Goal: Task Accomplishment & Management: Complete application form

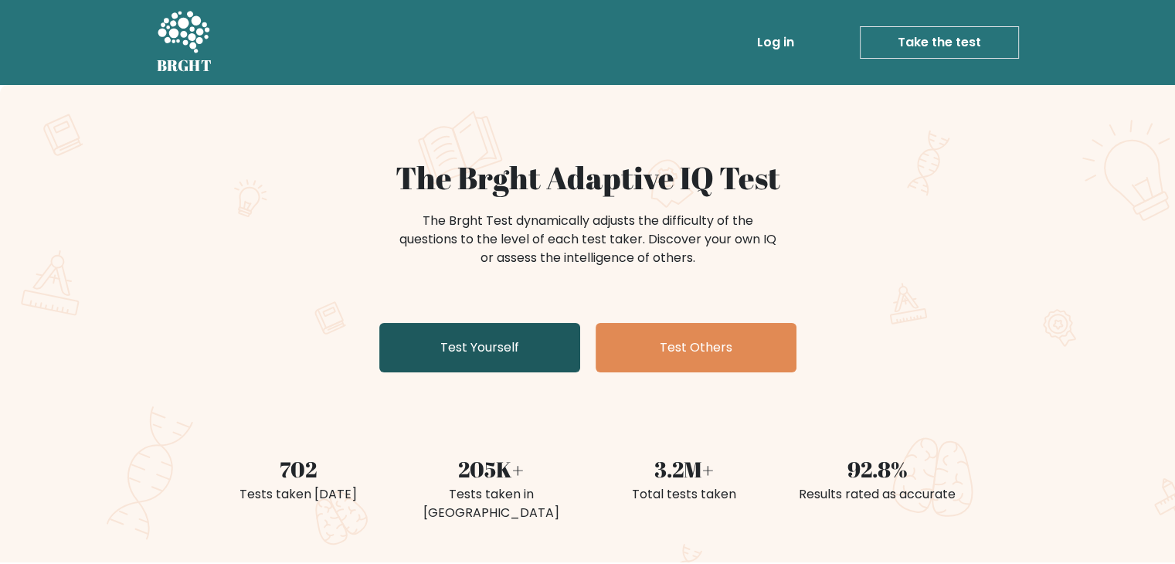
click at [480, 350] on link "Test Yourself" at bounding box center [479, 347] width 201 height 49
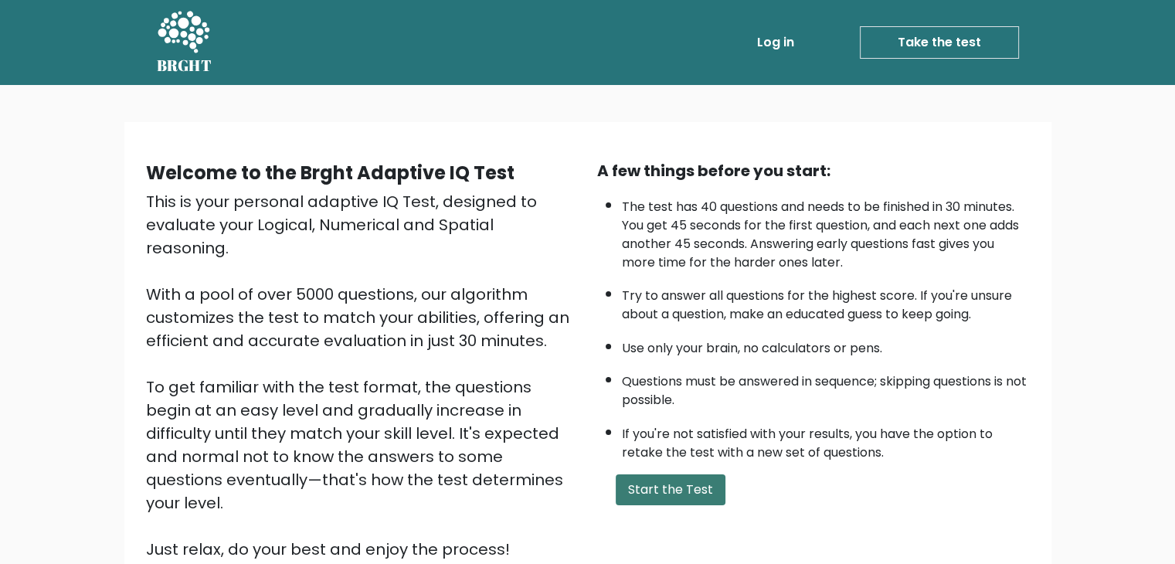
click at [693, 494] on button "Start the Test" at bounding box center [670, 489] width 110 height 31
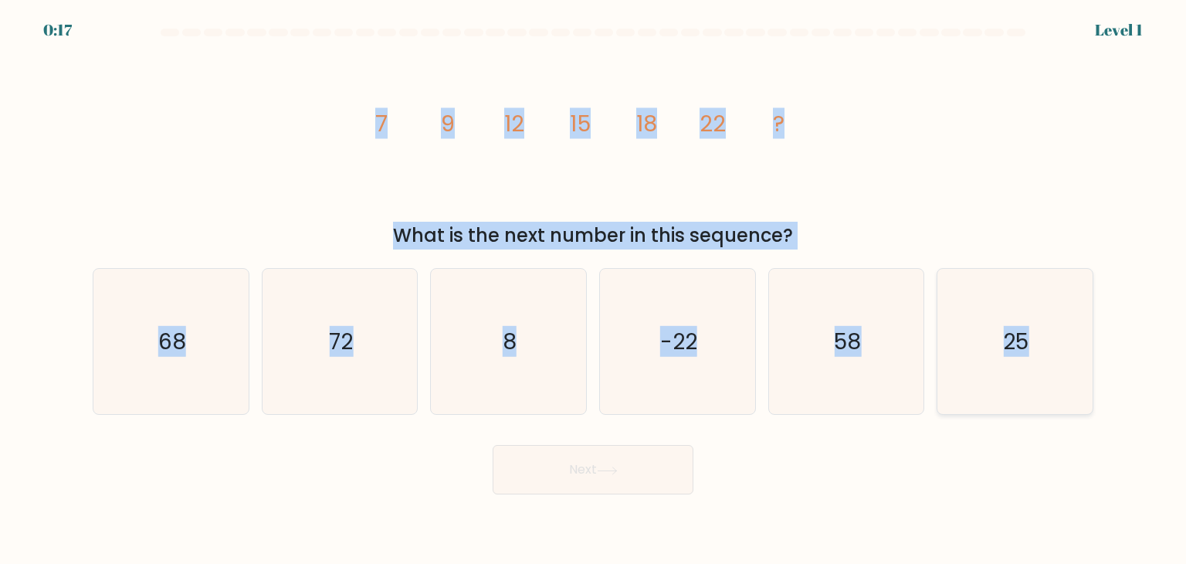
drag, startPoint x: 353, startPoint y: 117, endPoint x: 1053, endPoint y: 297, distance: 723.1
click at [1053, 297] on form at bounding box center [593, 262] width 1186 height 466
copy form "7 9 12 15 18 22 ? What is the next number in this sequence? a. 68 b. 72 c. 8 d.…"
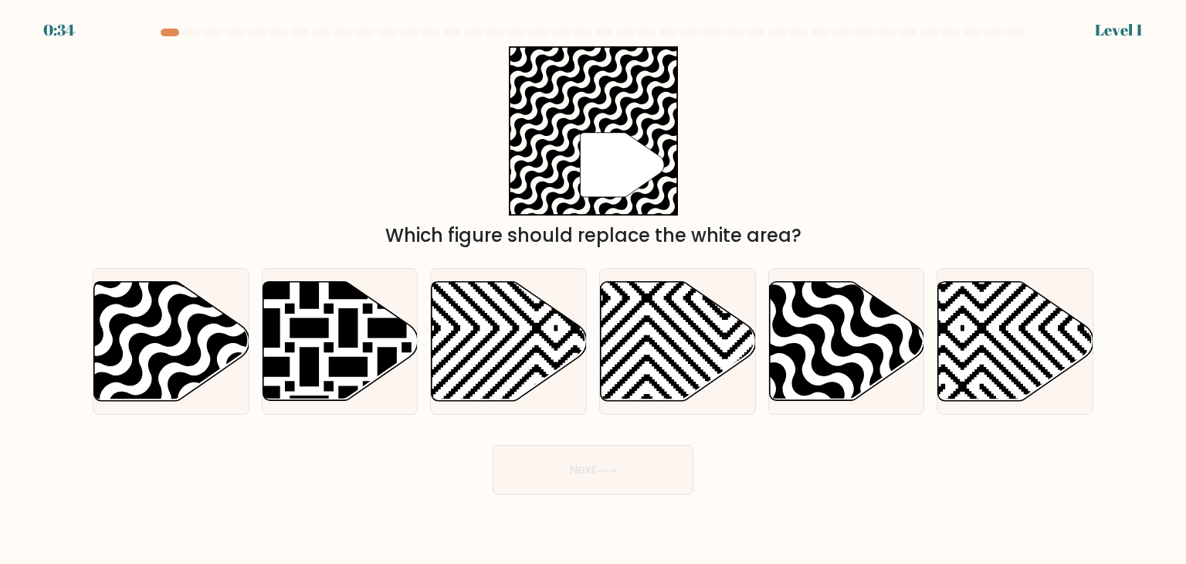
drag, startPoint x: 655, startPoint y: 84, endPoint x: 992, endPoint y: 220, distance: 363.8
click at [992, 220] on div "" Which figure should replace the white area?" at bounding box center [592, 147] width 1019 height 203
click at [517, 143] on icon at bounding box center [593, 130] width 169 height 169
drag, startPoint x: 415, startPoint y: 124, endPoint x: 750, endPoint y: 254, distance: 358.9
click at [750, 254] on form "a." at bounding box center [593, 262] width 1186 height 466
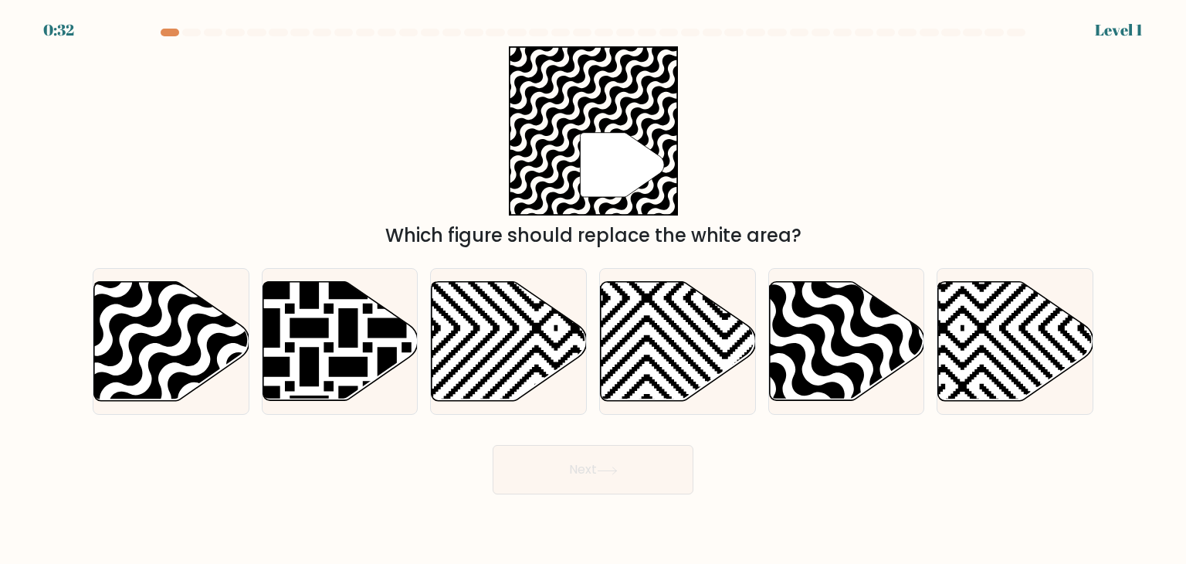
click at [896, 198] on div "" Which figure should replace the white area?" at bounding box center [592, 147] width 1019 height 203
click at [141, 336] on icon at bounding box center [118, 278] width 313 height 313
click at [593, 290] on input "a." at bounding box center [593, 286] width 1 height 8
radio input "true"
click at [636, 476] on button "Next" at bounding box center [593, 469] width 201 height 49
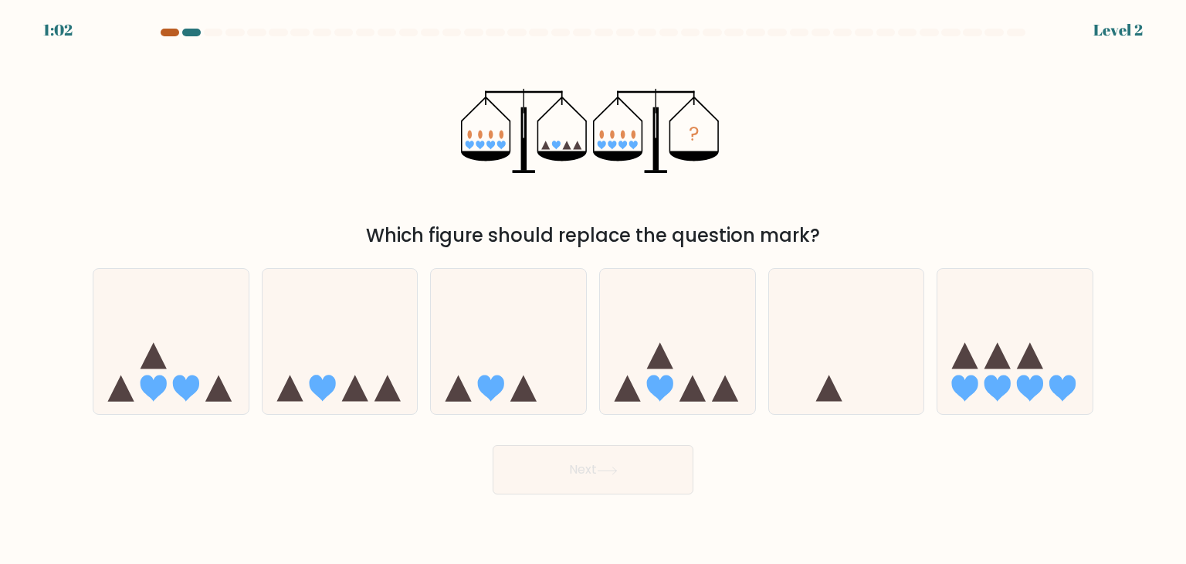
click at [168, 33] on div at bounding box center [170, 33] width 19 height 8
click at [171, 35] on div at bounding box center [170, 33] width 19 height 8
click at [349, 382] on icon at bounding box center [340, 341] width 155 height 128
click at [593, 290] on input "b." at bounding box center [593, 286] width 1 height 8
radio input "true"
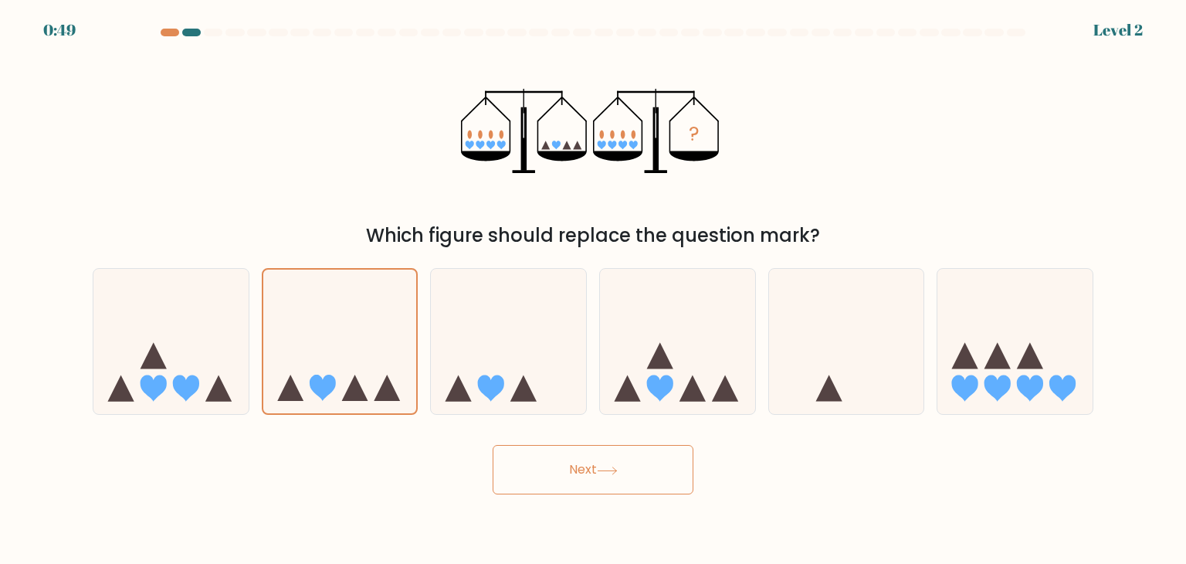
click at [606, 467] on icon at bounding box center [607, 470] width 21 height 8
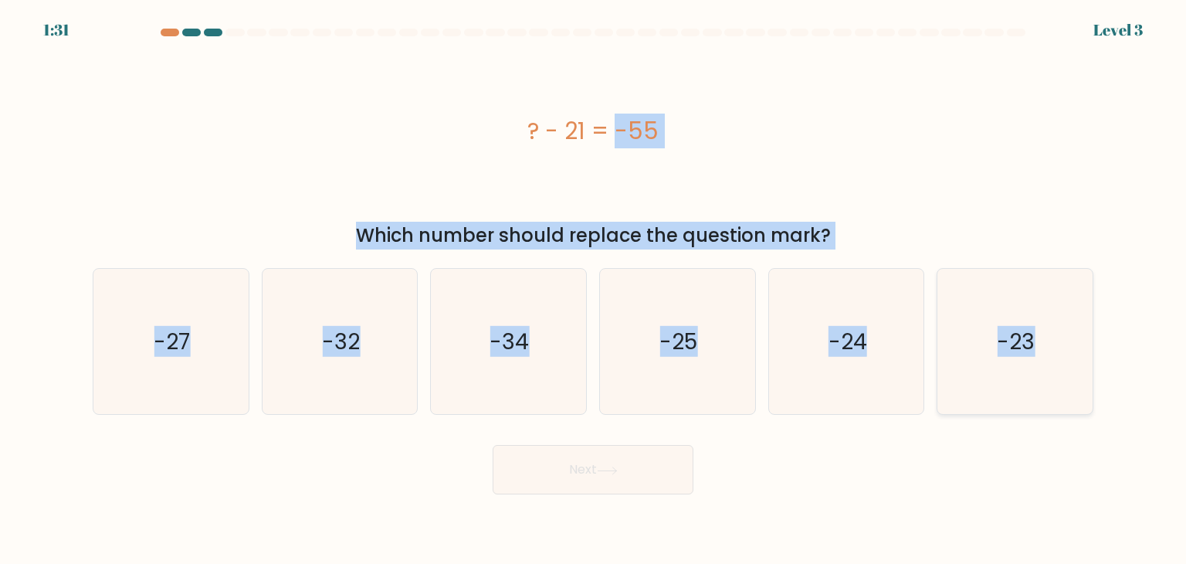
drag, startPoint x: 520, startPoint y: 134, endPoint x: 1036, endPoint y: 365, distance: 565.5
click at [1036, 365] on form "a." at bounding box center [593, 262] width 1186 height 466
copy form "? - 21 = -55 Which number should replace the question mark? a. -27 b. -32 c. -3…"
click at [517, 354] on text "-34" at bounding box center [509, 341] width 39 height 31
click at [593, 290] on input "c. -34" at bounding box center [593, 286] width 1 height 8
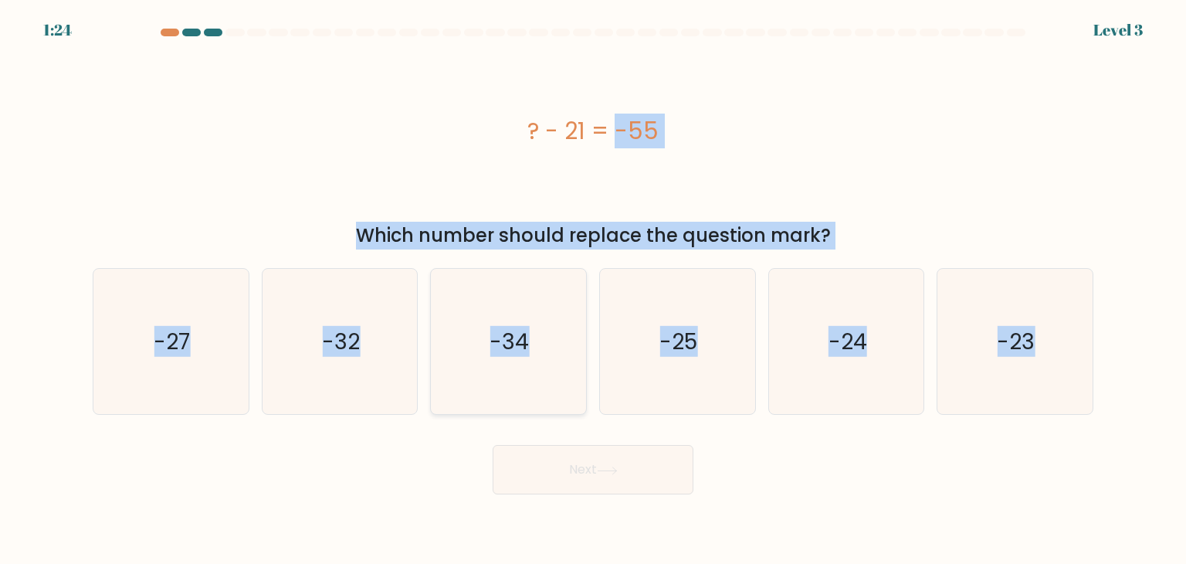
radio input "true"
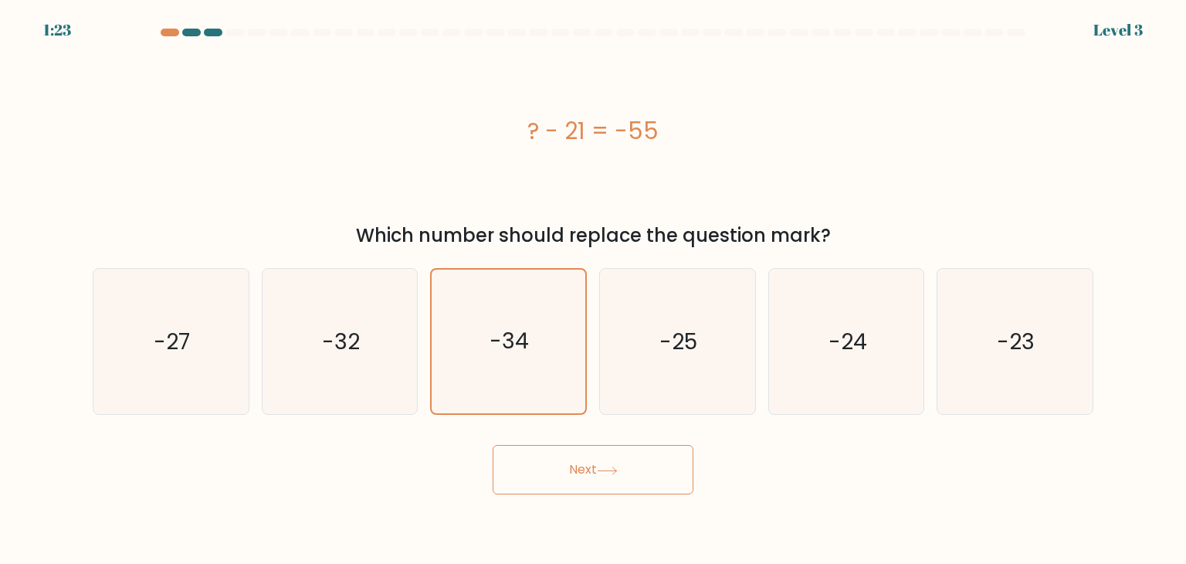
click at [632, 464] on button "Next" at bounding box center [593, 469] width 201 height 49
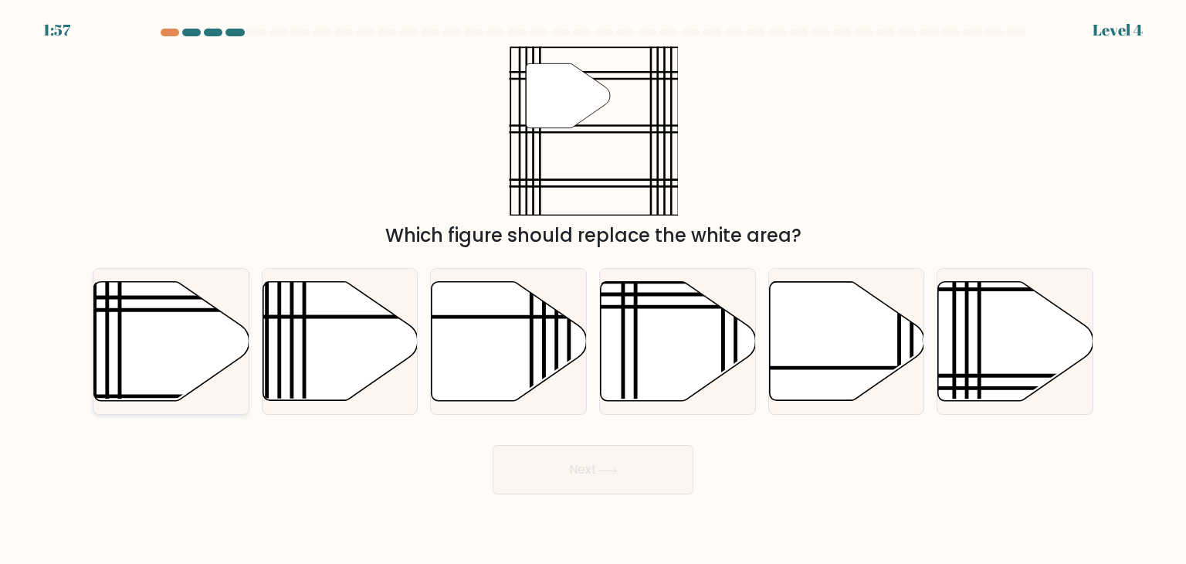
click at [142, 337] on icon at bounding box center [171, 341] width 155 height 119
click at [593, 290] on input "a." at bounding box center [593, 286] width 1 height 8
radio input "true"
click at [618, 466] on icon at bounding box center [607, 470] width 21 height 8
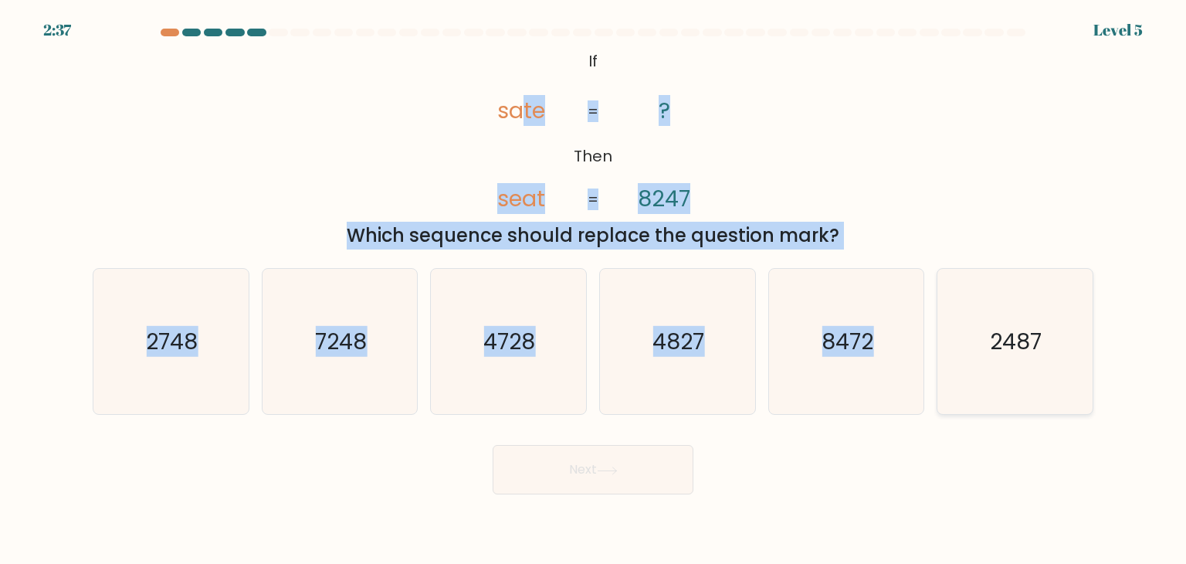
drag, startPoint x: 520, startPoint y: 59, endPoint x: 1072, endPoint y: 342, distance: 619.6
click at [1072, 342] on form "If ?" at bounding box center [593, 262] width 1186 height 466
click at [653, 459] on button "Next" at bounding box center [593, 469] width 201 height 49
click at [537, 58] on icon "@import url('https://fonts.googleapis.com/css?family=Abril+Fatface:400,100,100i…" at bounding box center [593, 130] width 275 height 169
drag, startPoint x: 549, startPoint y: 47, endPoint x: 1052, endPoint y: 344, distance: 584.0
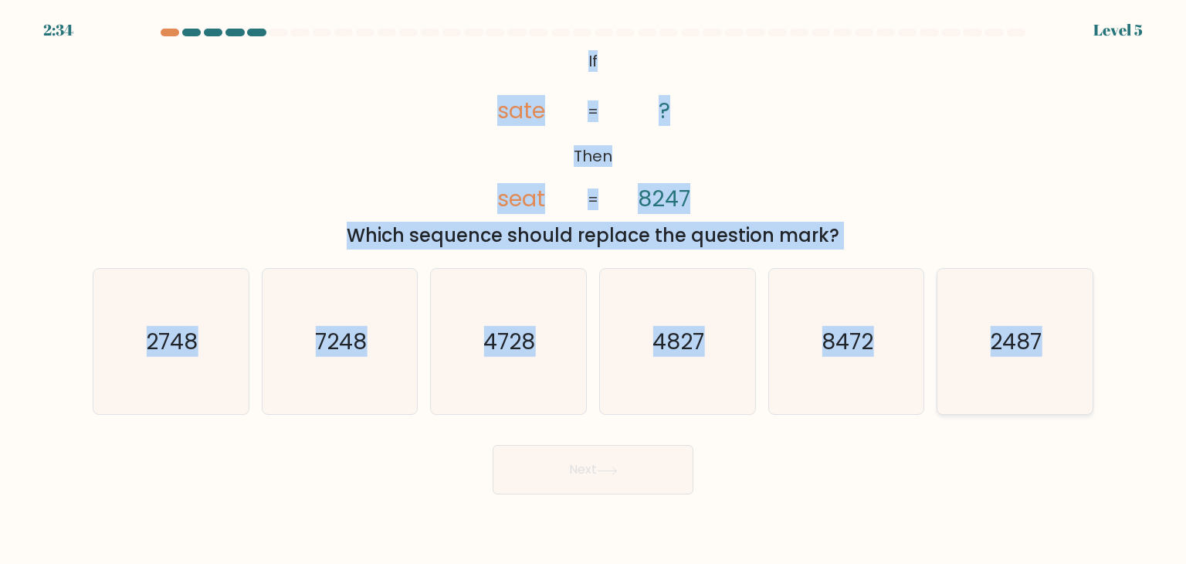
click at [1052, 344] on form "If ?" at bounding box center [593, 262] width 1186 height 466
copy form "If Then sate seat ? 8247 = = Which sequence should replace the question mark? a…"
click at [880, 177] on div "@import url('https://fonts.googleapis.com/css?family=Abril+Fatface:400,100,100i…" at bounding box center [592, 147] width 1019 height 203
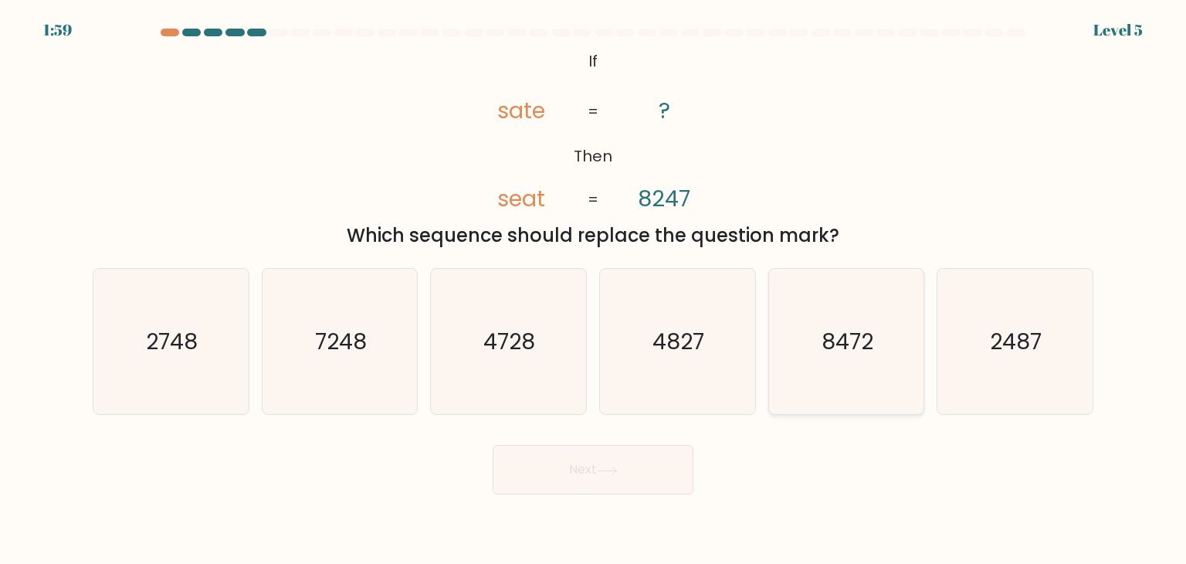
click at [839, 363] on icon "8472" at bounding box center [846, 341] width 145 height 145
click at [594, 290] on input "e. 8472" at bounding box center [593, 286] width 1 height 8
radio input "true"
click at [612, 470] on icon at bounding box center [607, 470] width 21 height 8
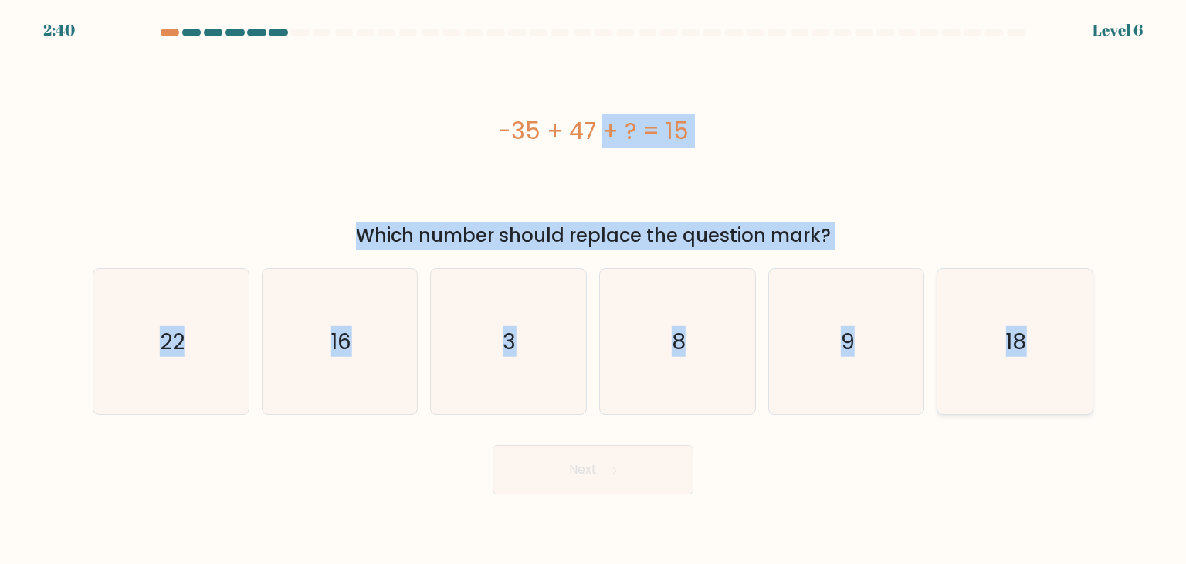
drag, startPoint x: 483, startPoint y: 127, endPoint x: 1057, endPoint y: 317, distance: 604.9
click at [1057, 317] on form "a. 3" at bounding box center [593, 262] width 1186 height 466
copy form "-35 + 47 + ? = 15 Which number should replace the question mark? a. 22 b. 16 c.…"
click at [528, 349] on icon "3" at bounding box center [508, 341] width 145 height 145
click at [593, 290] on input "c. 3" at bounding box center [593, 286] width 1 height 8
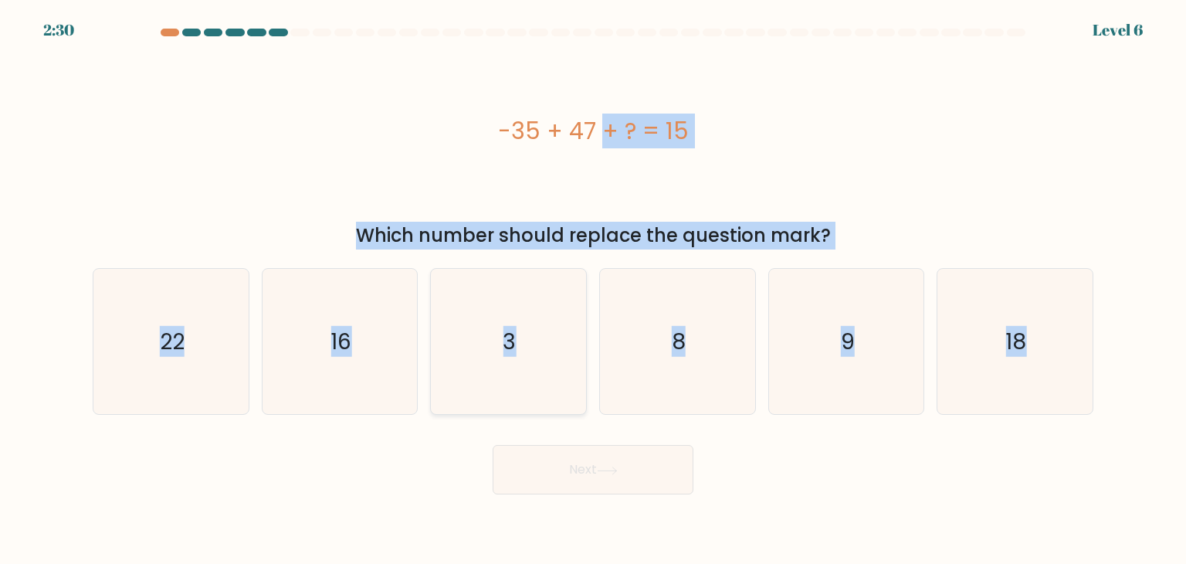
radio input "true"
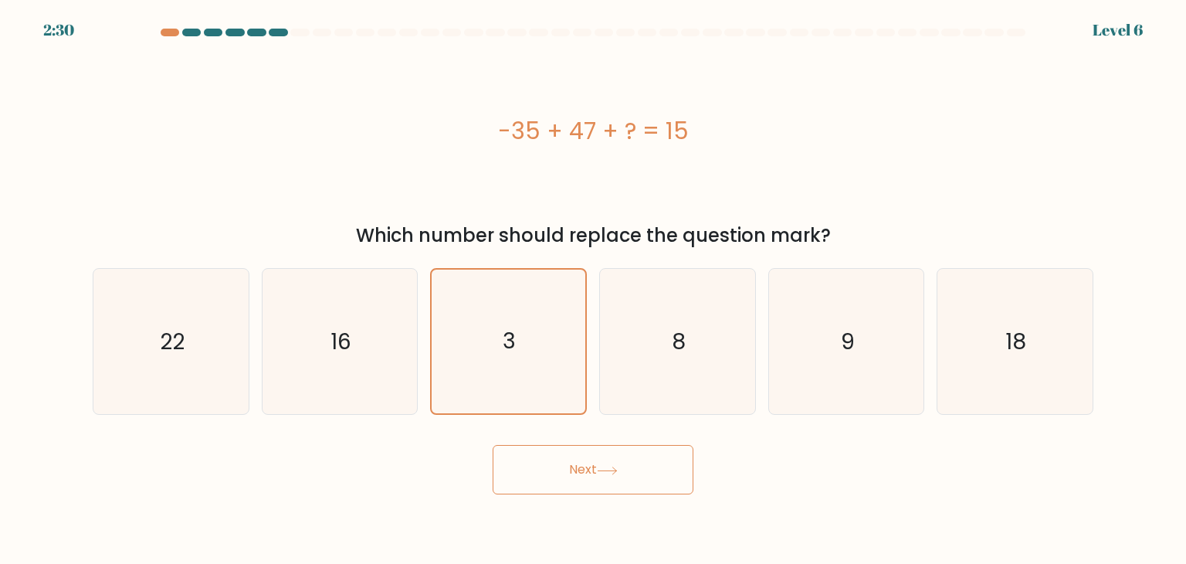
click at [646, 467] on button "Next" at bounding box center [593, 469] width 201 height 49
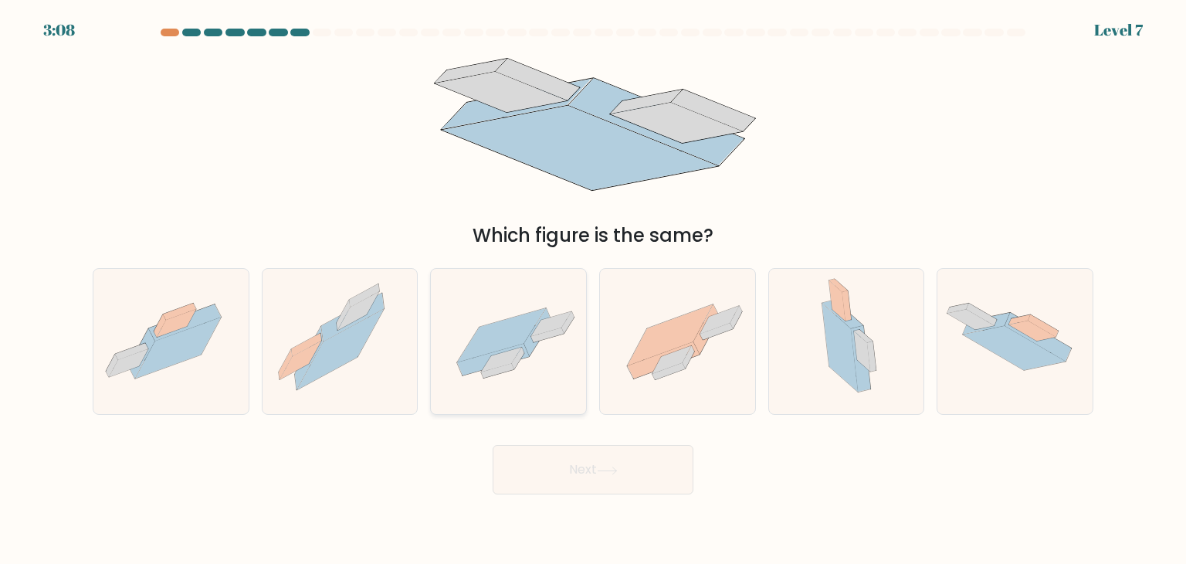
click at [534, 358] on icon at bounding box center [508, 341] width 155 height 107
click at [593, 290] on input "c." at bounding box center [593, 286] width 1 height 8
radio input "true"
click at [633, 471] on button "Next" at bounding box center [593, 469] width 201 height 49
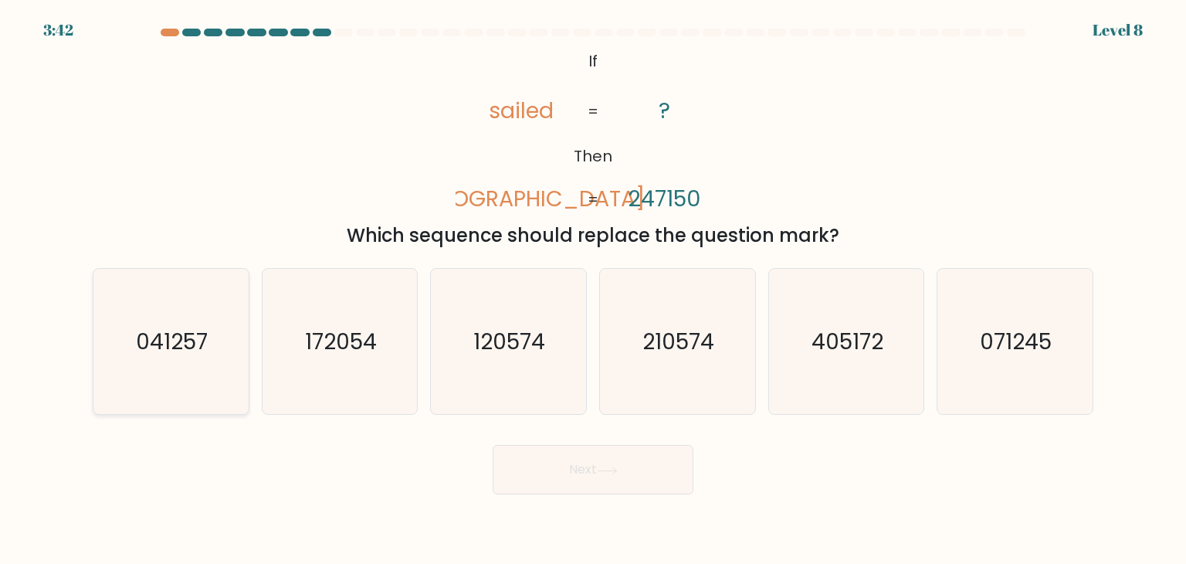
click at [201, 343] on text "041257" at bounding box center [173, 341] width 72 height 31
click at [593, 290] on input "a. 041257" at bounding box center [593, 286] width 1 height 8
radio input "true"
click at [621, 455] on button "Next" at bounding box center [593, 469] width 201 height 49
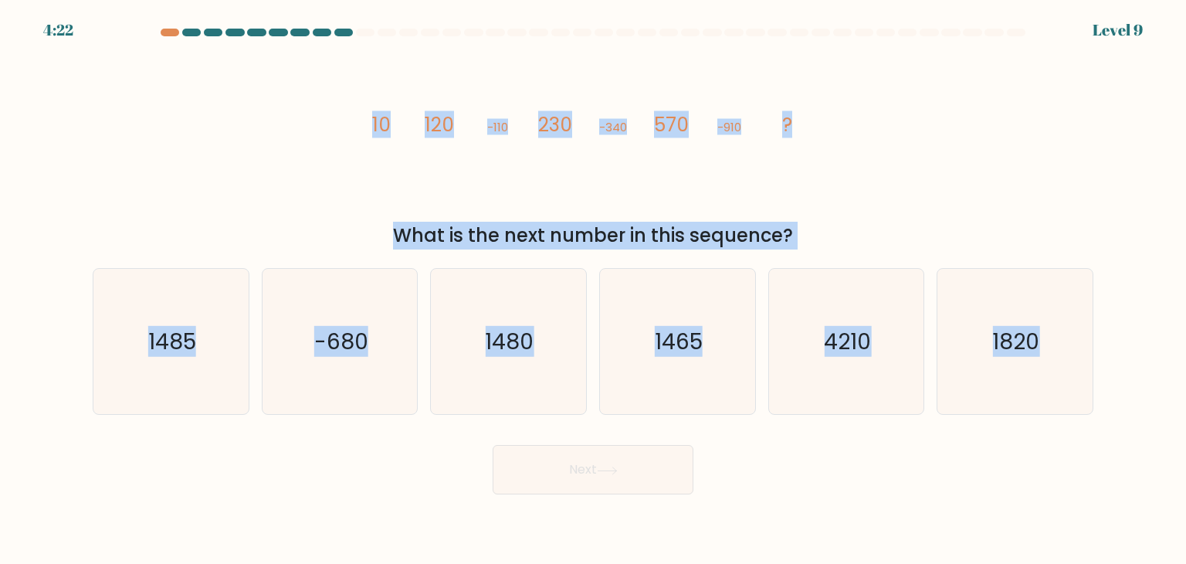
drag, startPoint x: 352, startPoint y: 121, endPoint x: 1105, endPoint y: 316, distance: 777.6
click at [1105, 316] on form at bounding box center [593, 262] width 1186 height 466
copy form "10 120 -110 230 -340 570 -910 ? What is the next number in this sequence? a. 14…"
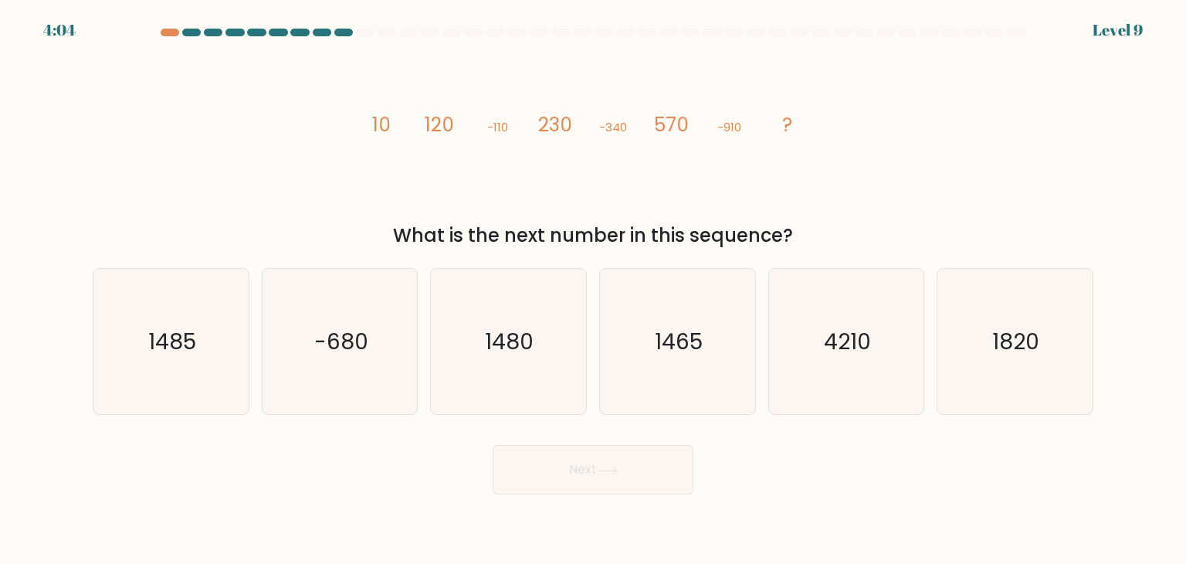
click at [842, 477] on div "Next" at bounding box center [592, 463] width 1019 height 61
click at [701, 357] on icon "1465" at bounding box center [677, 341] width 145 height 145
click at [594, 290] on input "d. 1465" at bounding box center [593, 286] width 1 height 8
radio input "true"
click at [638, 483] on button "Next" at bounding box center [593, 469] width 201 height 49
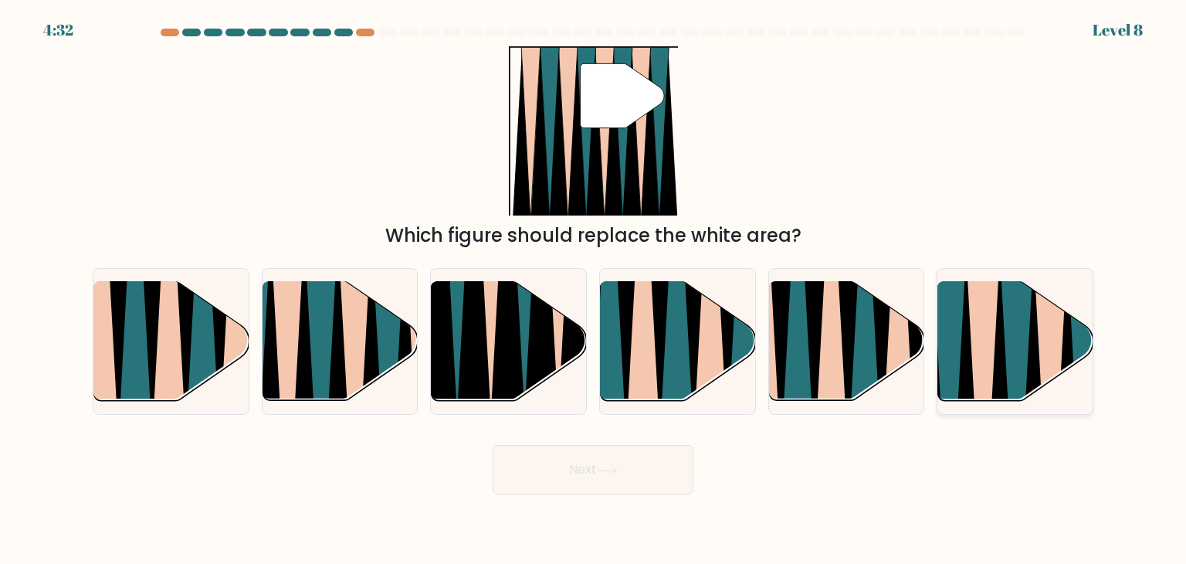
click at [1032, 351] on icon at bounding box center [1033, 408] width 34 height 310
click at [594, 290] on input "f." at bounding box center [593, 286] width 1 height 8
radio input "true"
click at [591, 481] on button "Next" at bounding box center [593, 469] width 201 height 49
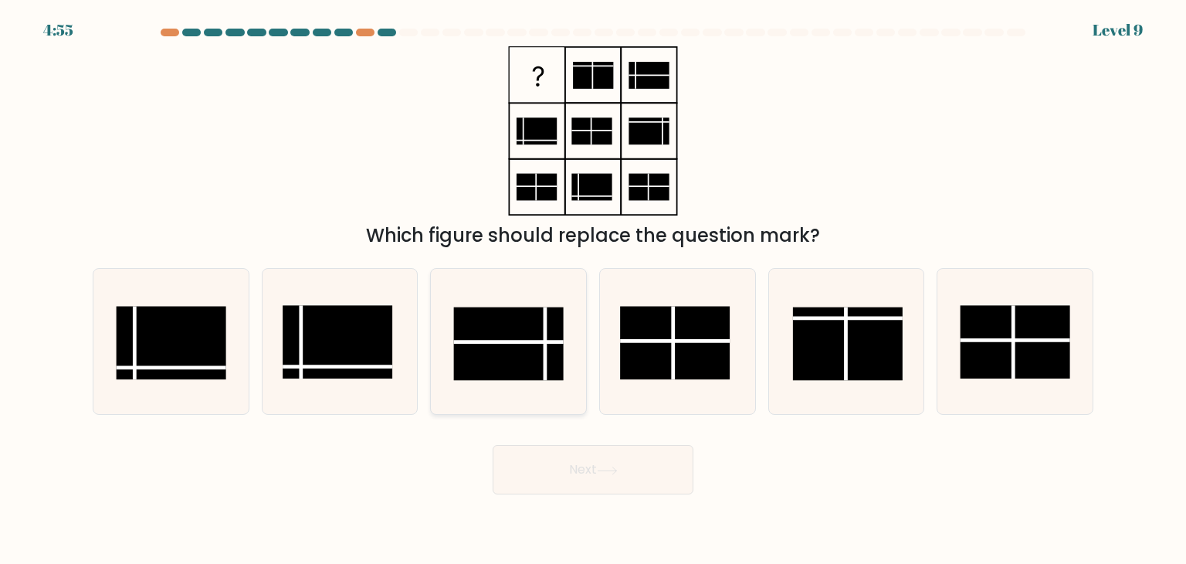
click at [534, 350] on rect at bounding box center [509, 343] width 110 height 73
click at [593, 290] on input "c." at bounding box center [593, 286] width 1 height 8
radio input "true"
click at [608, 452] on button "Next" at bounding box center [593, 469] width 201 height 49
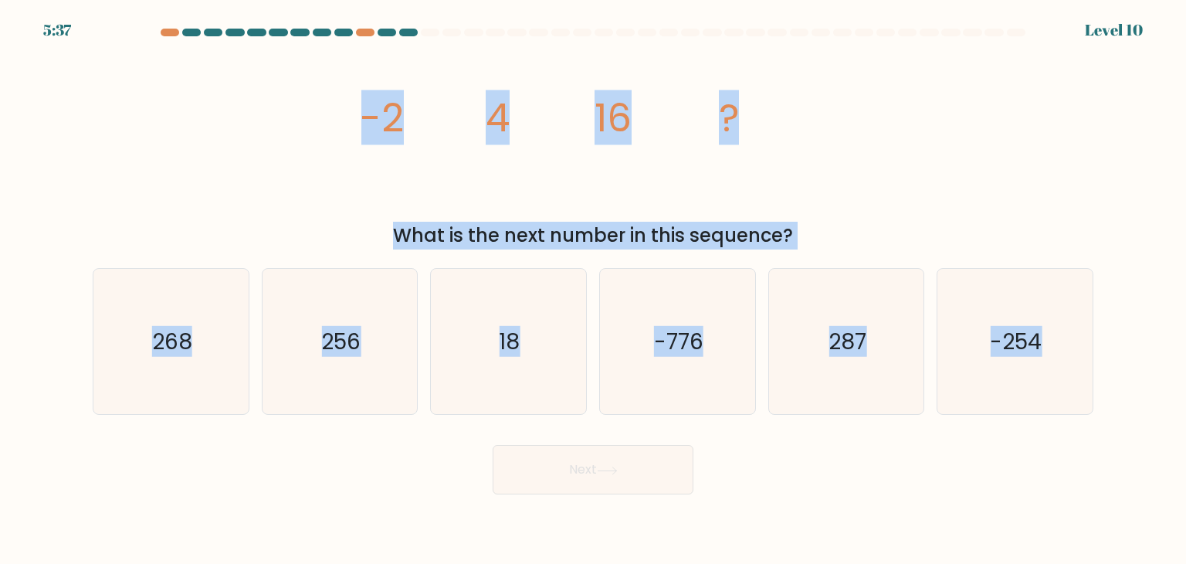
drag, startPoint x: 341, startPoint y: 103, endPoint x: 1185, endPoint y: 357, distance: 881.4
click at [1185, 357] on form at bounding box center [593, 262] width 1186 height 466
copy form "-2 4 16 ? What is the next number in this sequence? a. 268 b. 256 c. 18 d. -776…"
click at [849, 159] on div "image/svg+xml -2 4 16 ? What is the next number in this sequence?" at bounding box center [592, 147] width 1019 height 203
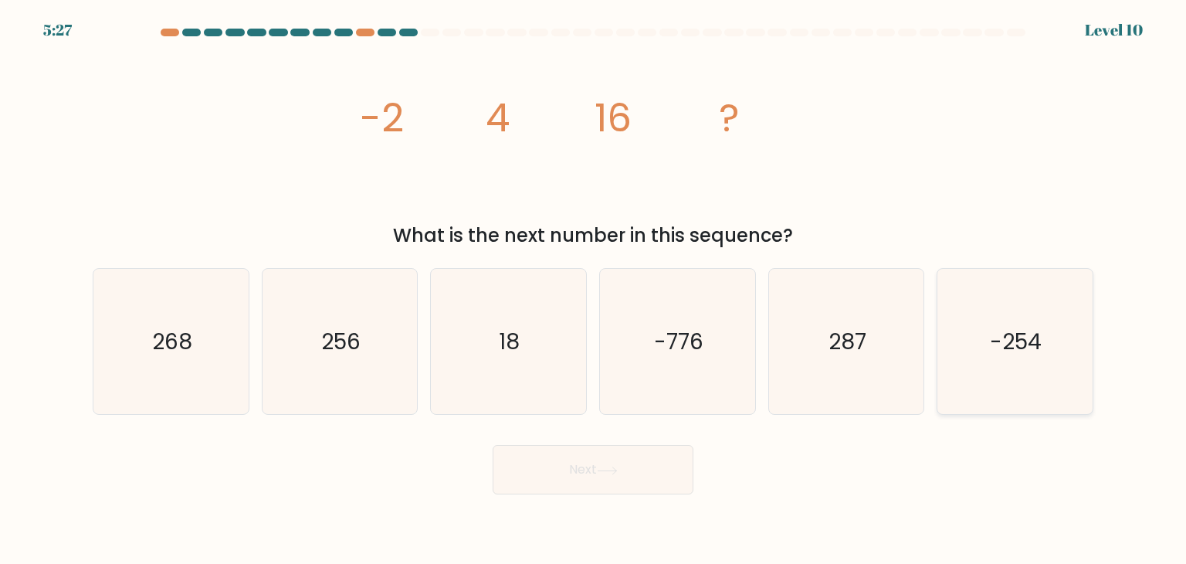
click at [1015, 347] on text "-254" at bounding box center [1017, 341] width 52 height 31
click at [594, 290] on input "f. -254" at bounding box center [593, 286] width 1 height 8
radio input "true"
click at [642, 471] on button "Next" at bounding box center [593, 469] width 201 height 49
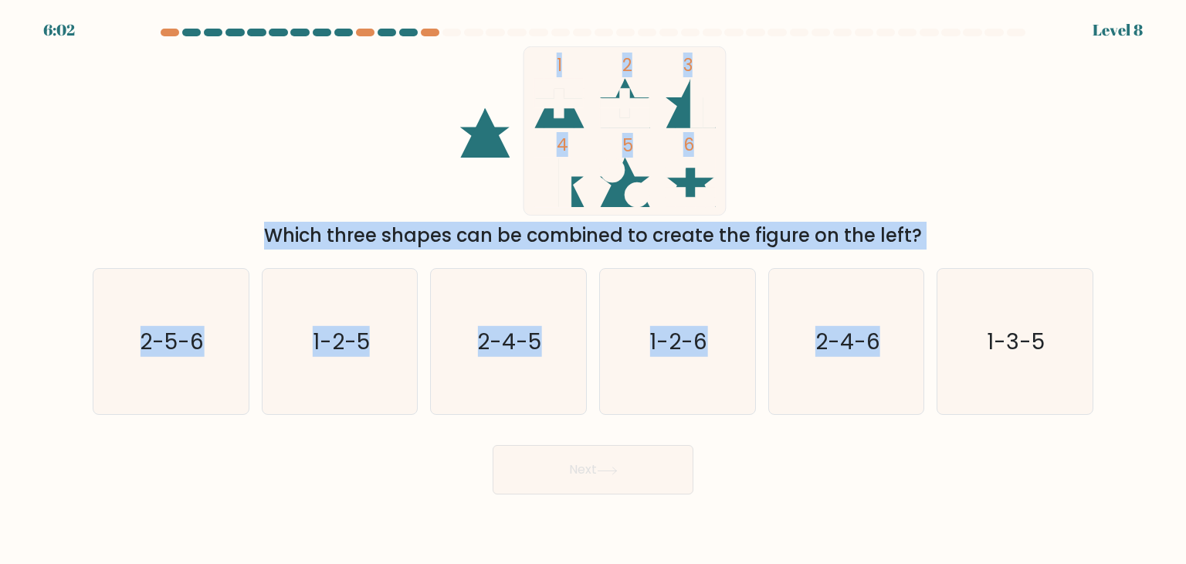
drag, startPoint x: 422, startPoint y: 83, endPoint x: 927, endPoint y: 174, distance: 513.8
click at [886, 263] on form at bounding box center [593, 262] width 1186 height 466
click at [941, 158] on div "1 2 3 4 5 6 Which three shapes can be combined to create the figure on the left?" at bounding box center [592, 147] width 1019 height 203
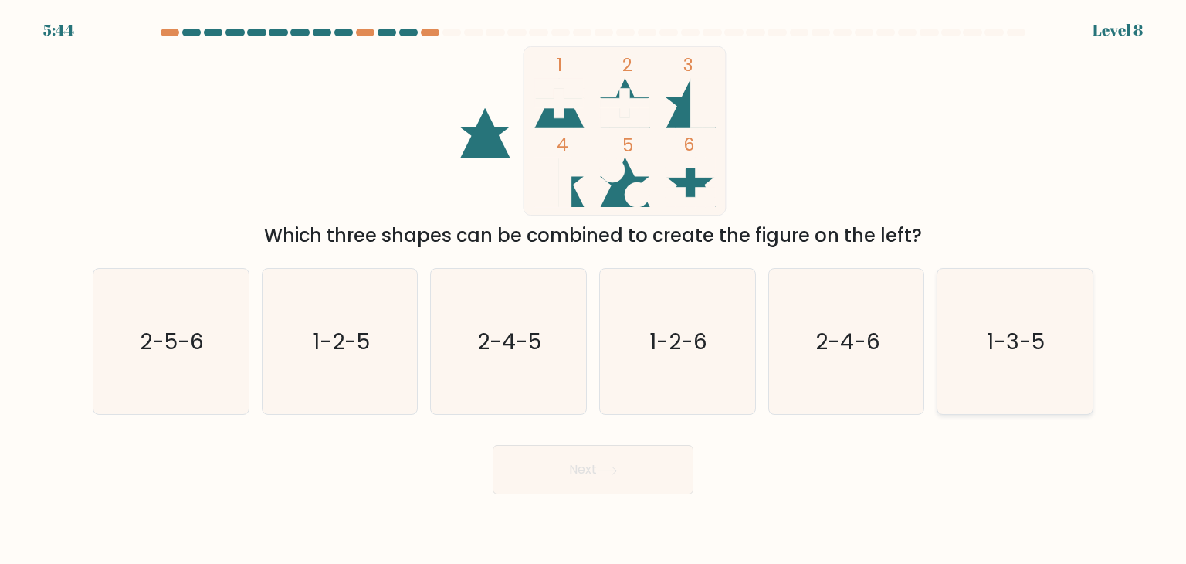
click at [990, 311] on icon "1-3-5" at bounding box center [1014, 341] width 145 height 145
click at [594, 290] on input "f. 1-3-5" at bounding box center [593, 286] width 1 height 8
radio input "true"
click at [675, 508] on body "5:43 Level 8" at bounding box center [593, 282] width 1186 height 564
click at [650, 473] on button "Next" at bounding box center [593, 469] width 201 height 49
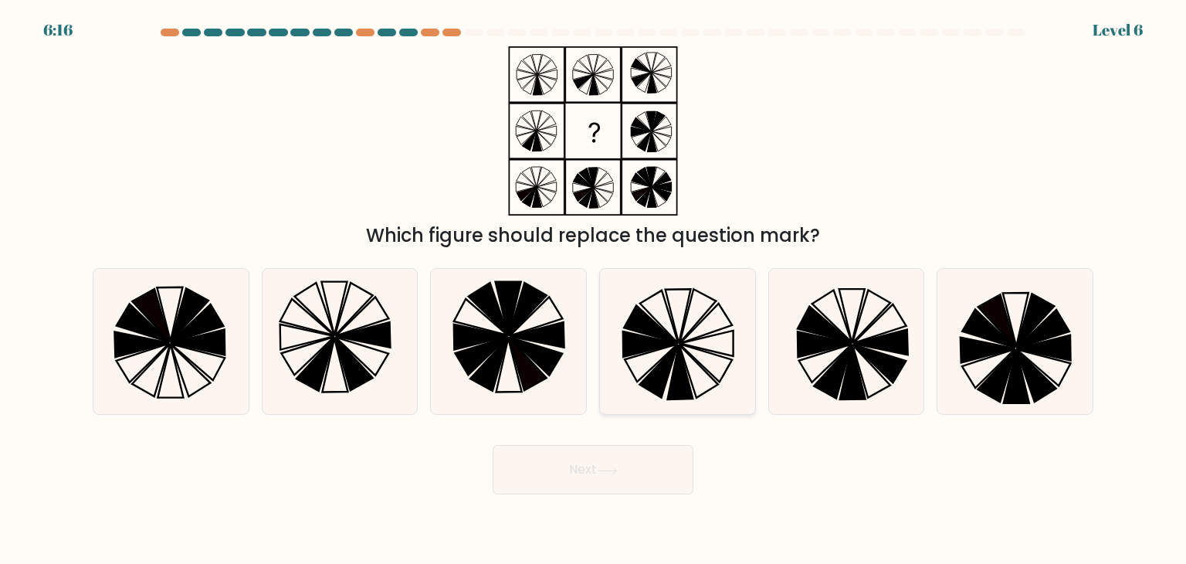
click at [683, 345] on icon at bounding box center [706, 363] width 53 height 38
click at [594, 290] on input "d." at bounding box center [593, 286] width 1 height 8
radio input "true"
click at [620, 464] on button "Next" at bounding box center [593, 469] width 201 height 49
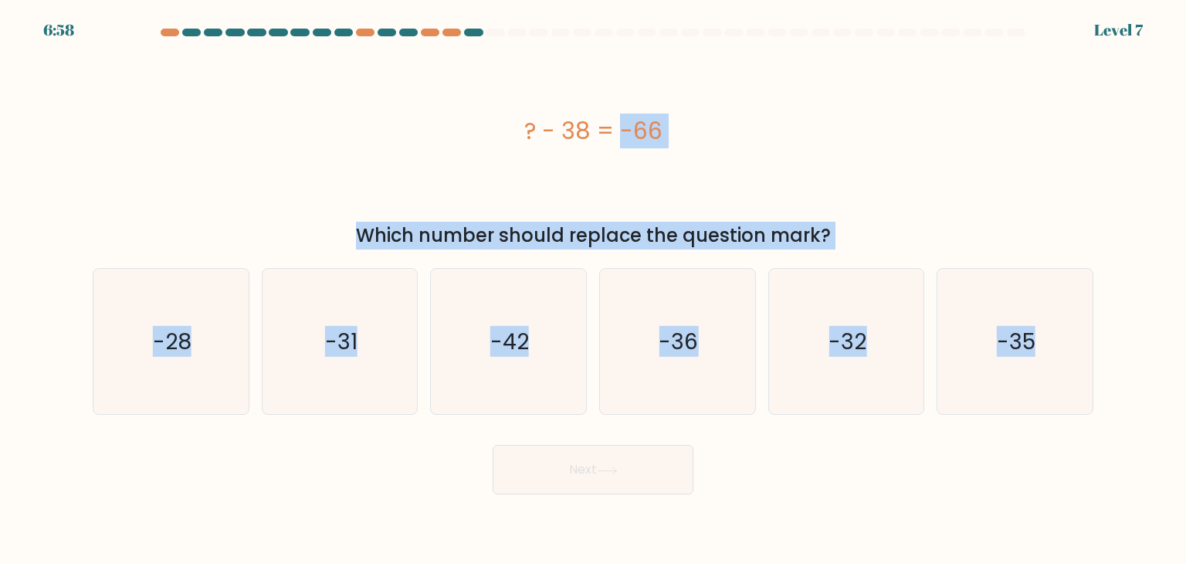
drag, startPoint x: 491, startPoint y: 139, endPoint x: 1160, endPoint y: 457, distance: 740.5
click at [1160, 457] on form "a." at bounding box center [593, 262] width 1186 height 466
copy form "? - 38 = -66 Which number should replace the question mark? a. -28 b. -31 c. -4…"
click at [216, 348] on icon "-28" at bounding box center [170, 341] width 145 height 145
click at [593, 290] on input "a. -28" at bounding box center [593, 286] width 1 height 8
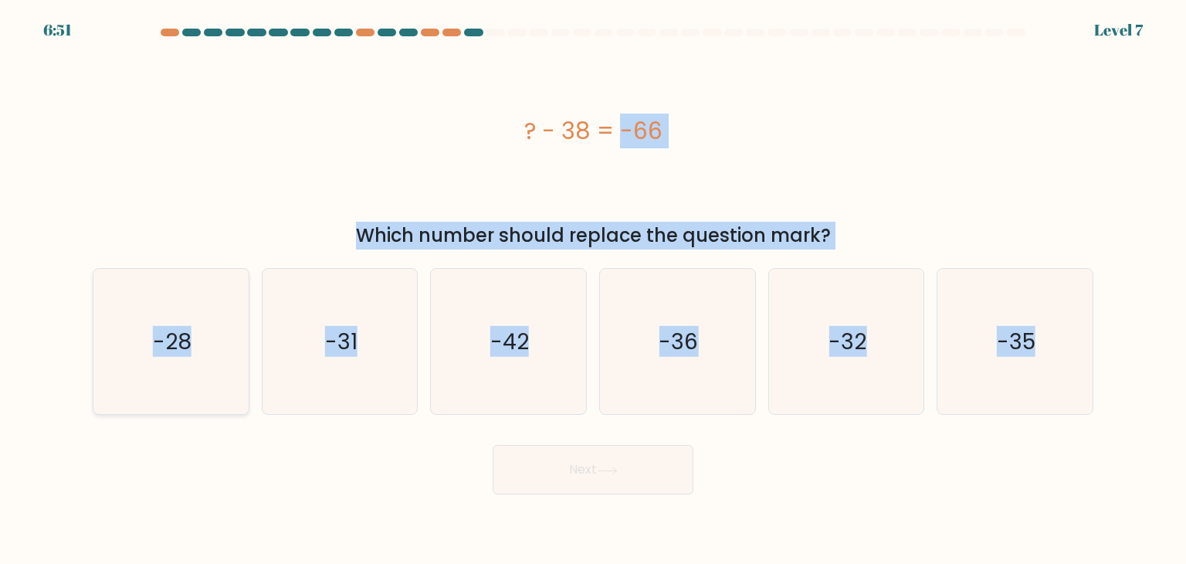
radio input "true"
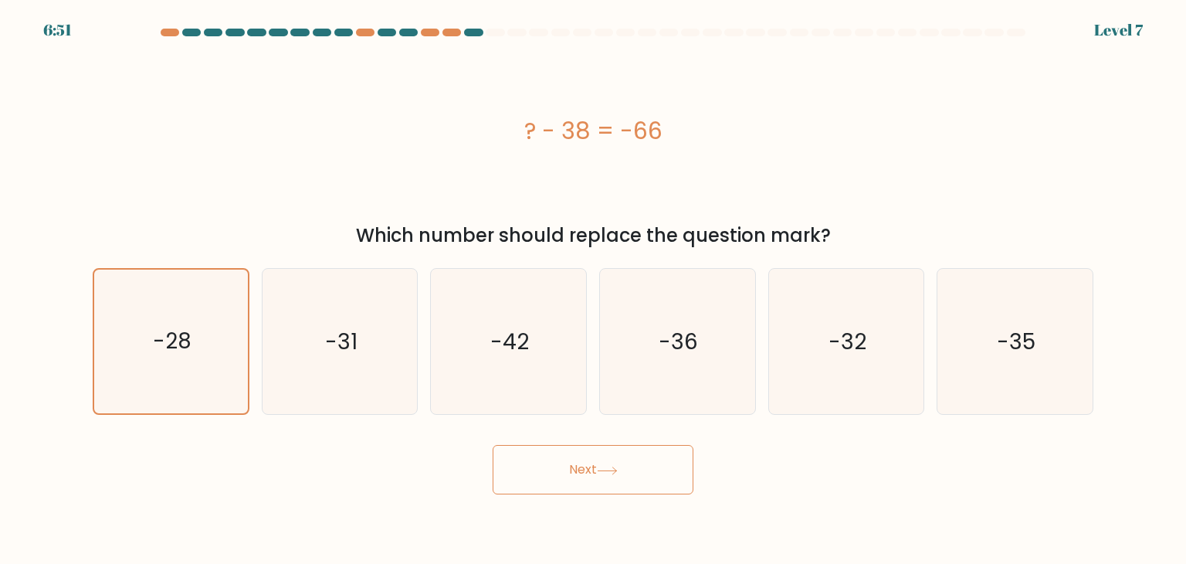
click at [636, 462] on button "Next" at bounding box center [593, 469] width 201 height 49
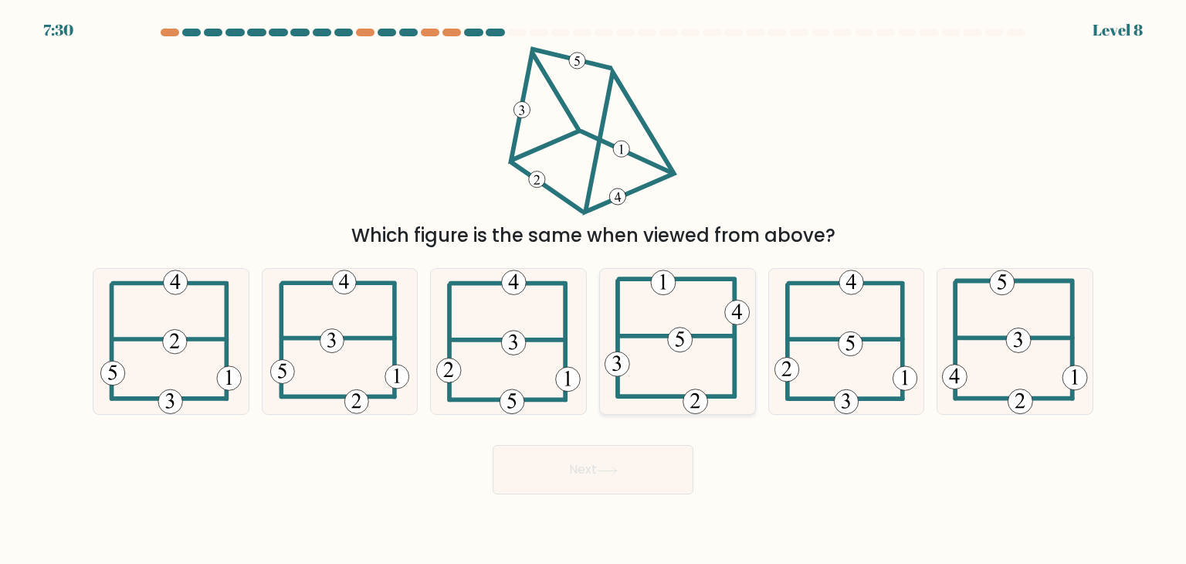
click at [660, 346] on icon at bounding box center [677, 341] width 145 height 145
click at [594, 290] on input "d." at bounding box center [593, 286] width 1 height 8
radio input "true"
click at [598, 467] on button "Next" at bounding box center [593, 469] width 201 height 49
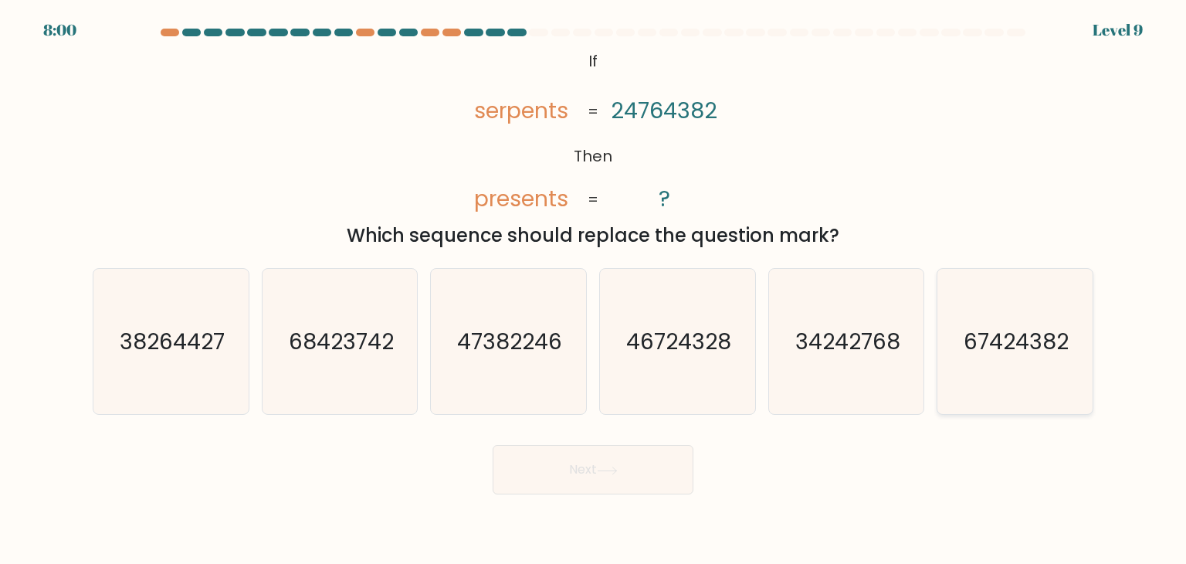
click at [1012, 334] on text "67424382" at bounding box center [1016, 341] width 105 height 31
click at [594, 290] on input "f. 67424382" at bounding box center [593, 286] width 1 height 8
radio input "true"
click at [628, 461] on button "Next" at bounding box center [593, 469] width 201 height 49
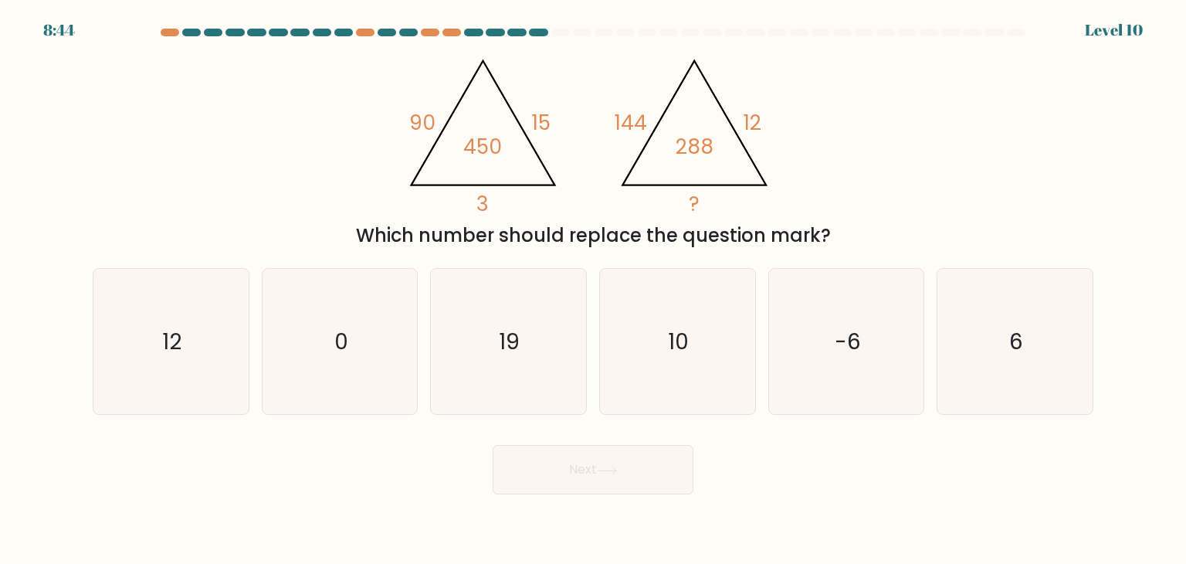
click at [389, 103] on div "@import url('https://fonts.googleapis.com/css?family=Abril+Fatface:400,100,100i…" at bounding box center [592, 147] width 1019 height 203
click at [169, 351] on text "12" at bounding box center [172, 341] width 19 height 31
click at [593, 290] on input "a. 12" at bounding box center [593, 286] width 1 height 8
radio input "true"
click at [658, 464] on button "Next" at bounding box center [593, 469] width 201 height 49
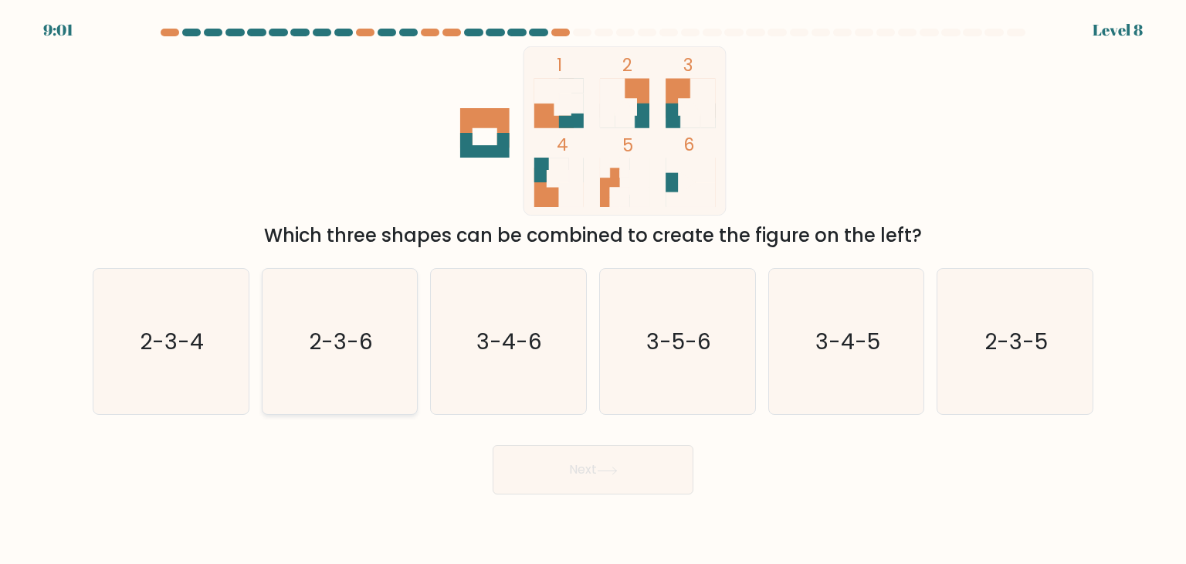
click at [386, 341] on icon "2-3-6" at bounding box center [339, 341] width 145 height 145
click at [593, 290] on input "b. 2-3-6" at bounding box center [593, 286] width 1 height 8
radio input "true"
click at [584, 466] on button "Next" at bounding box center [593, 469] width 201 height 49
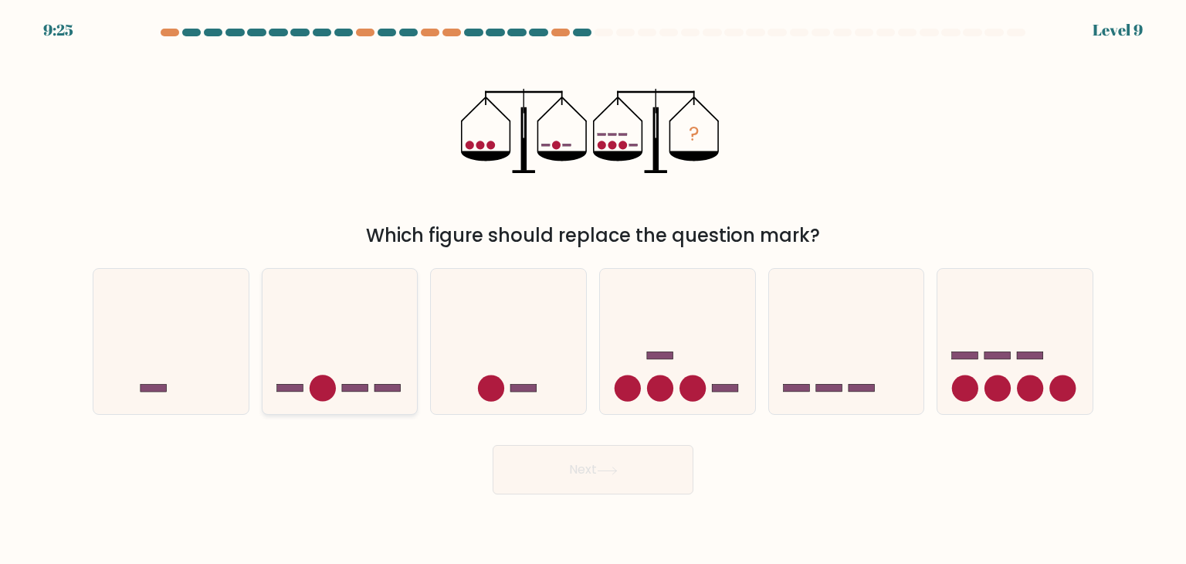
click at [347, 359] on icon at bounding box center [340, 341] width 155 height 128
click at [593, 290] on input "b." at bounding box center [593, 286] width 1 height 8
radio input "true"
click at [610, 482] on button "Next" at bounding box center [593, 469] width 201 height 49
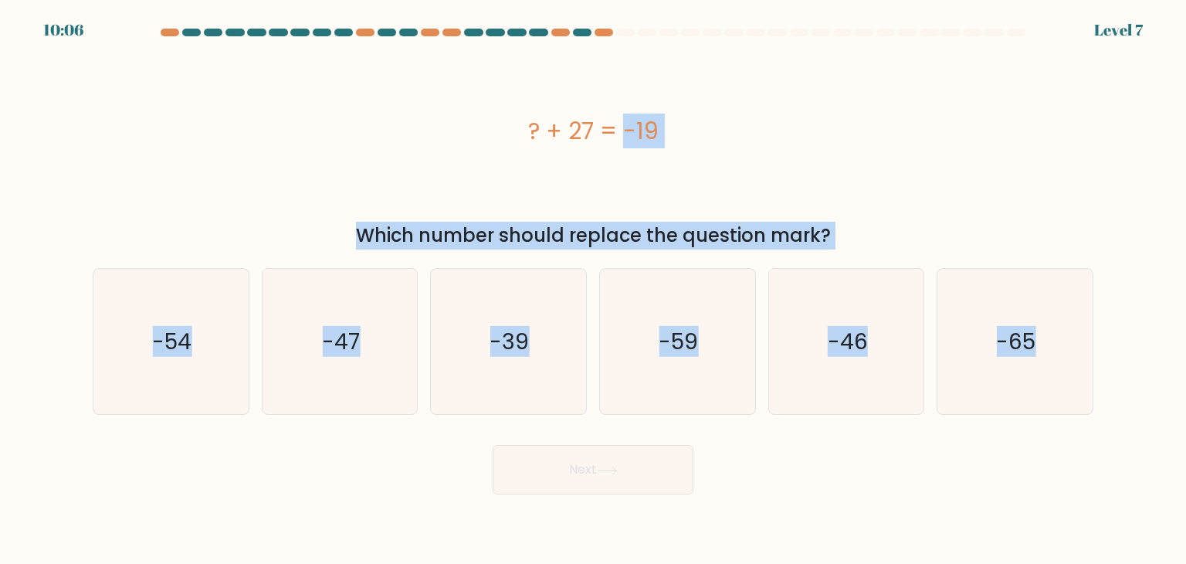
drag, startPoint x: 522, startPoint y: 82, endPoint x: 1114, endPoint y: 303, distance: 632.4
click at [1114, 303] on form "a." at bounding box center [593, 262] width 1186 height 466
copy form "? + 27 = -19 Which number should replace the question mark? a. -54 b. -47 c. -3…"
click at [882, 364] on icon "-46" at bounding box center [846, 341] width 145 height 145
click at [594, 290] on input "e. -46" at bounding box center [593, 286] width 1 height 8
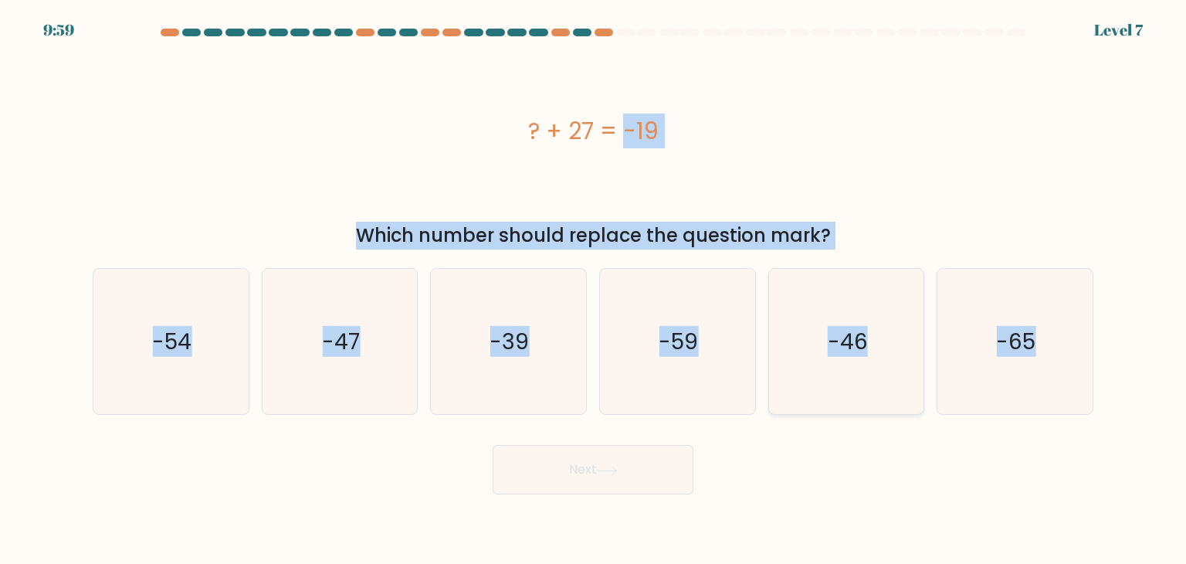
radio input "true"
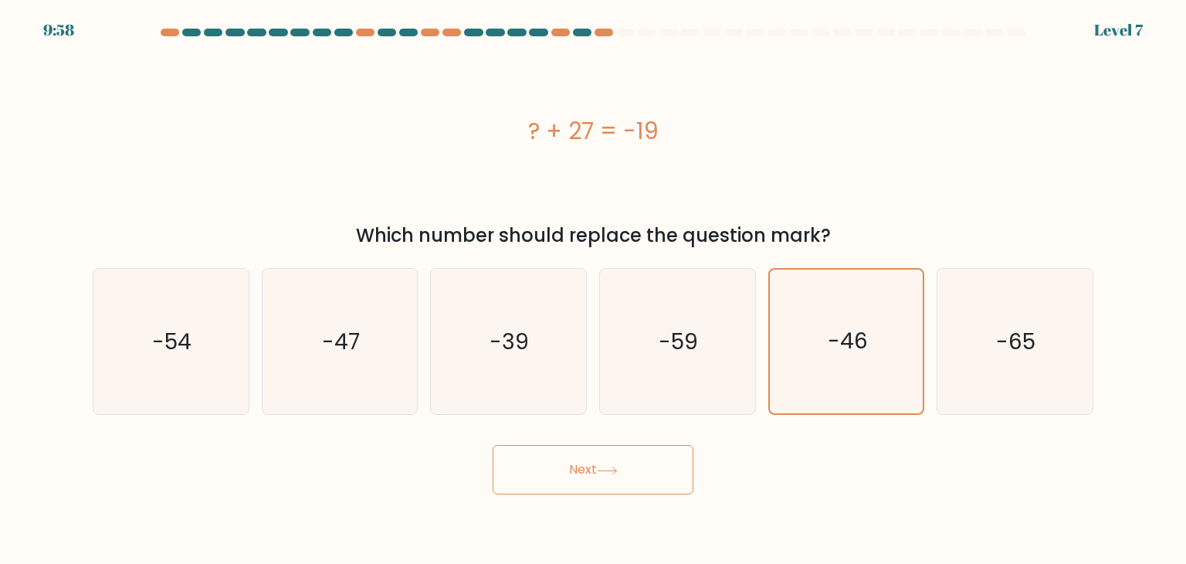
click at [649, 458] on button "Next" at bounding box center [593, 469] width 201 height 49
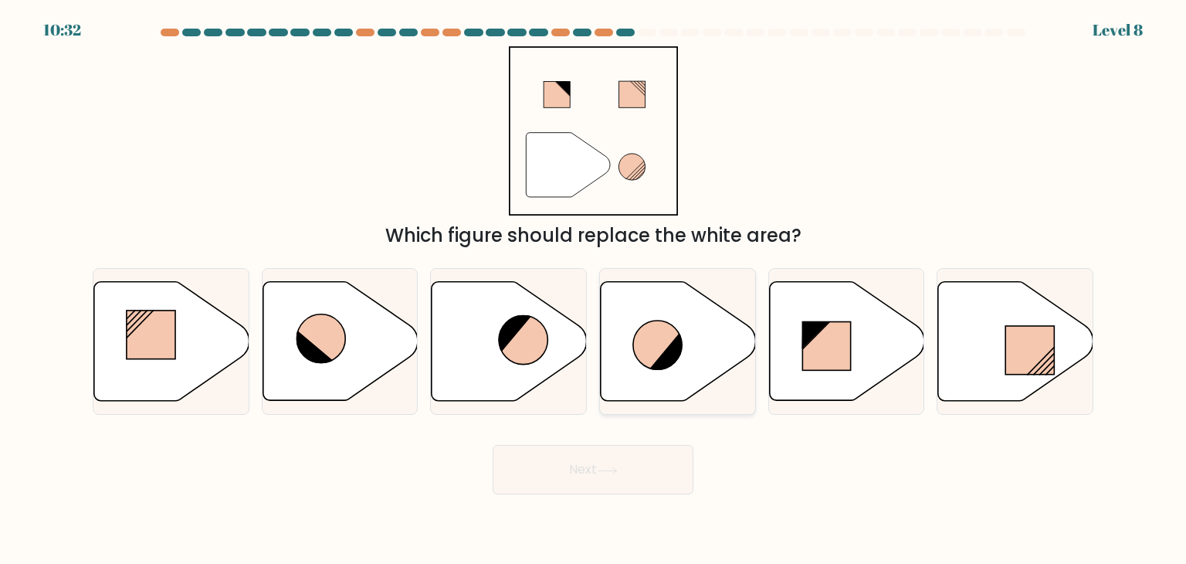
click at [682, 341] on icon at bounding box center [667, 350] width 36 height 39
click at [594, 290] on input "d." at bounding box center [593, 286] width 1 height 8
radio input "true"
click at [595, 462] on button "Next" at bounding box center [593, 469] width 201 height 49
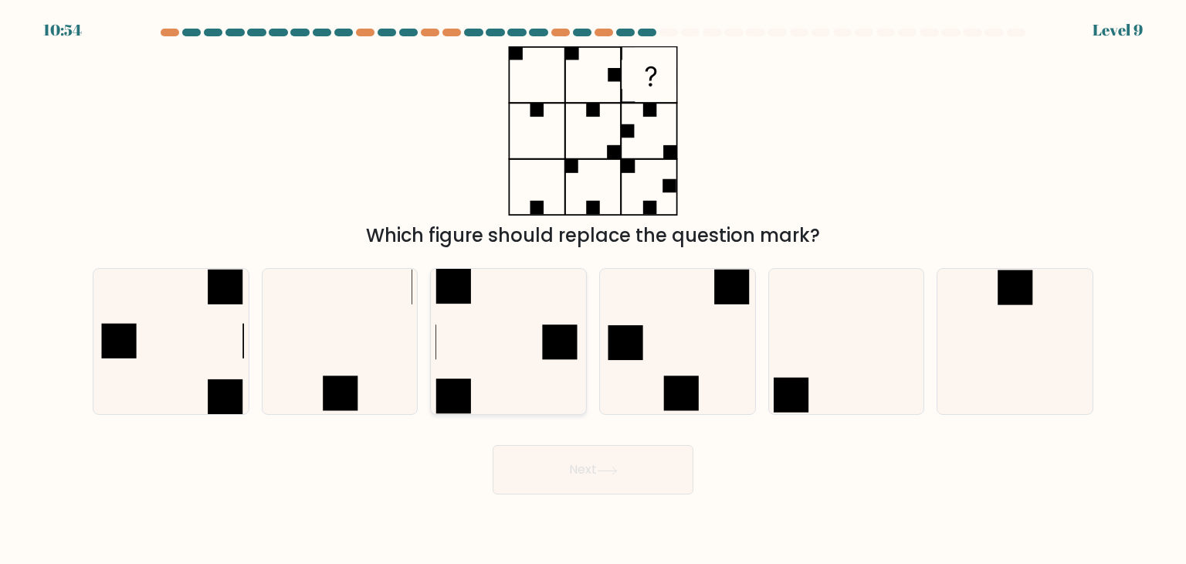
click at [516, 389] on icon at bounding box center [508, 341] width 145 height 145
click at [593, 290] on input "c." at bounding box center [593, 286] width 1 height 8
radio input "true"
click at [625, 460] on button "Next" at bounding box center [593, 469] width 201 height 49
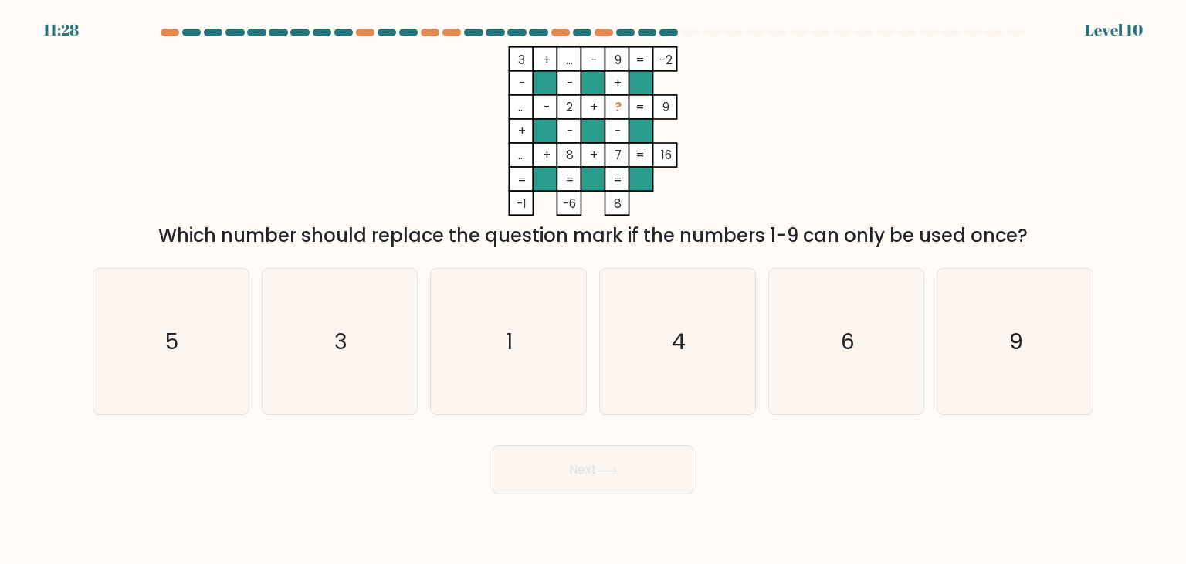
click at [1116, 332] on form at bounding box center [593, 262] width 1186 height 466
click at [1062, 328] on icon "9" at bounding box center [1014, 341] width 145 height 145
click at [594, 290] on input "f. 9" at bounding box center [593, 286] width 1 height 8
radio input "true"
click at [596, 482] on button "Next" at bounding box center [593, 469] width 201 height 49
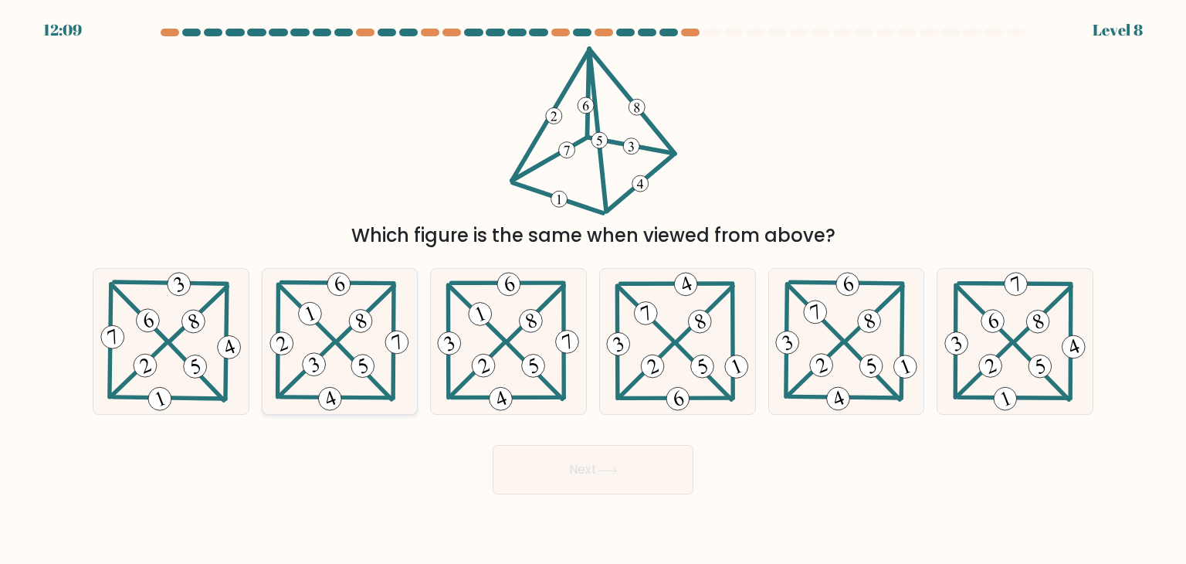
click at [334, 369] on icon at bounding box center [339, 341] width 146 height 145
click at [593, 290] on input "b." at bounding box center [593, 286] width 1 height 8
radio input "true"
click at [584, 467] on button "Next" at bounding box center [593, 469] width 201 height 49
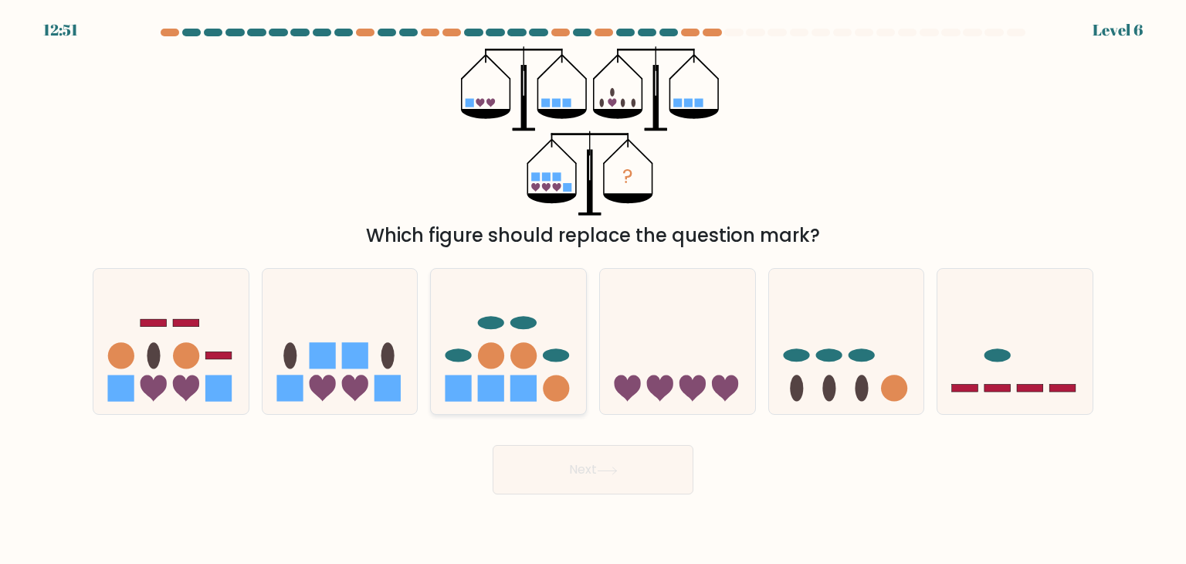
click at [564, 352] on ellipse at bounding box center [557, 355] width 26 height 13
click at [593, 290] on input "c." at bounding box center [593, 286] width 1 height 8
radio input "true"
click at [363, 364] on rect at bounding box center [355, 356] width 26 height 26
click at [593, 290] on input "b." at bounding box center [593, 286] width 1 height 8
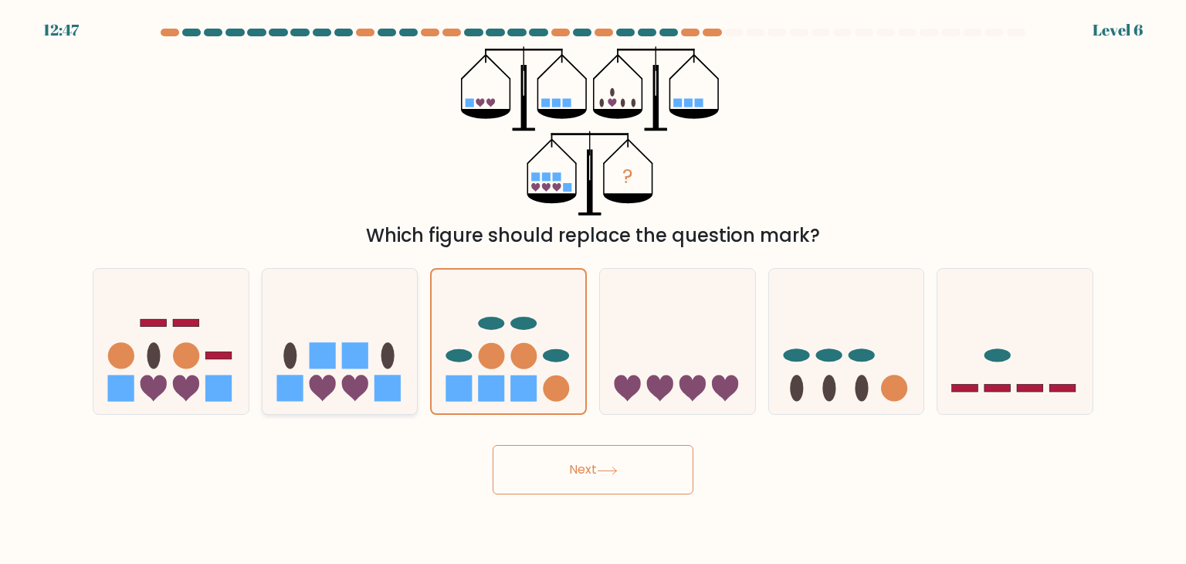
radio input "true"
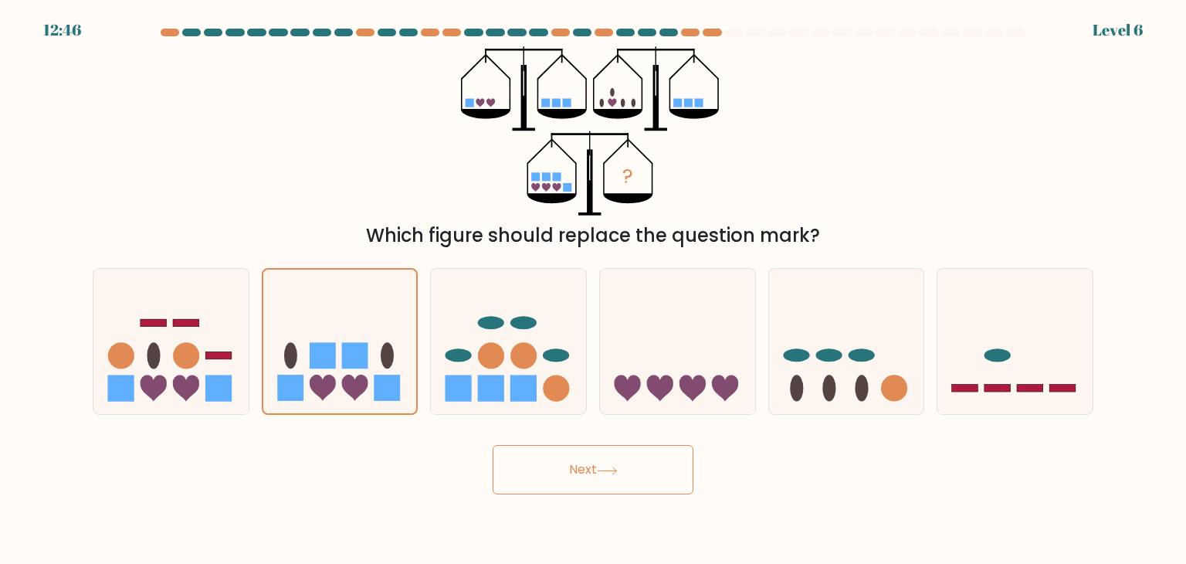
click at [654, 486] on button "Next" at bounding box center [593, 469] width 201 height 49
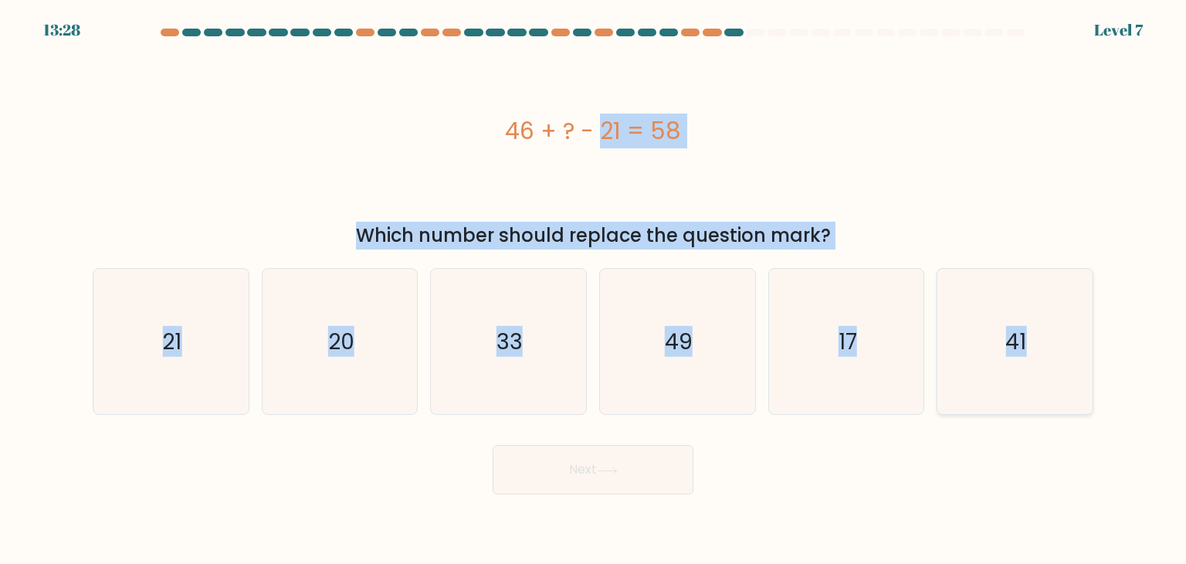
drag, startPoint x: 483, startPoint y: 126, endPoint x: 1056, endPoint y: 330, distance: 608.4
click at [1056, 330] on form "a." at bounding box center [593, 262] width 1186 height 466
copy form "46 + ? - 21 = 58 Which number should replace the question mark? a. 21 b. 20 c. …"
click at [563, 360] on icon "33" at bounding box center [508, 341] width 145 height 145
click at [593, 290] on input "c. 33" at bounding box center [593, 286] width 1 height 8
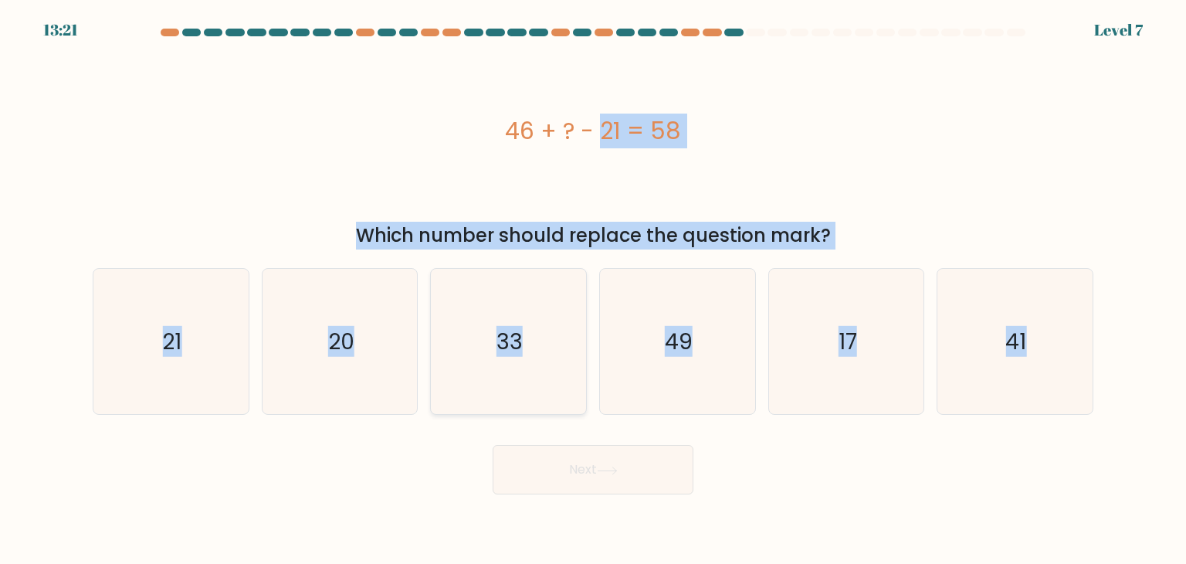
radio input "true"
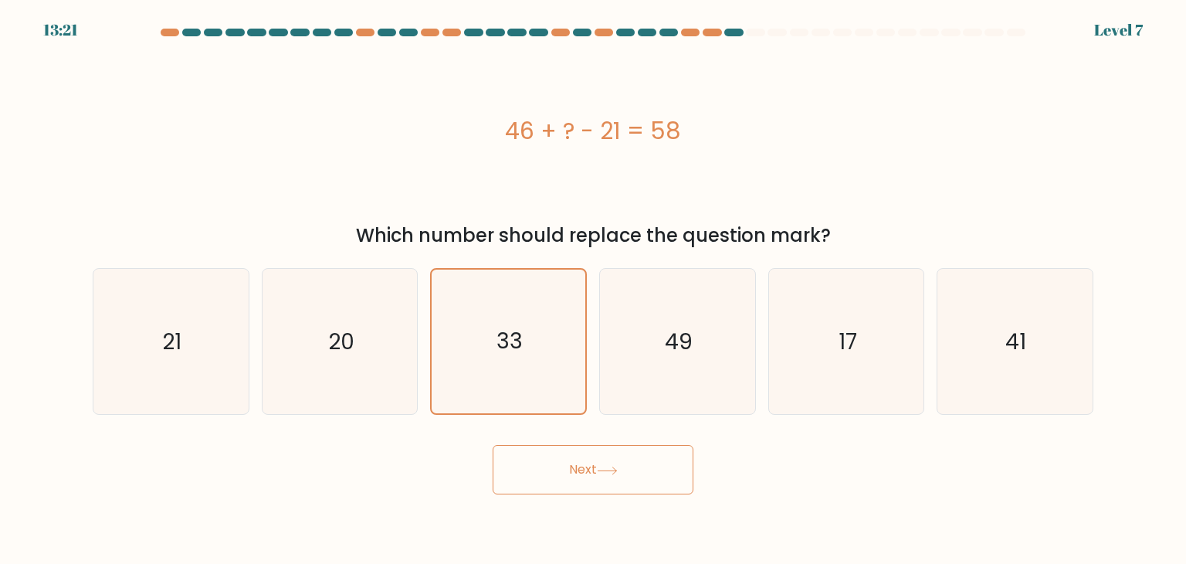
click at [605, 470] on icon at bounding box center [607, 470] width 21 height 8
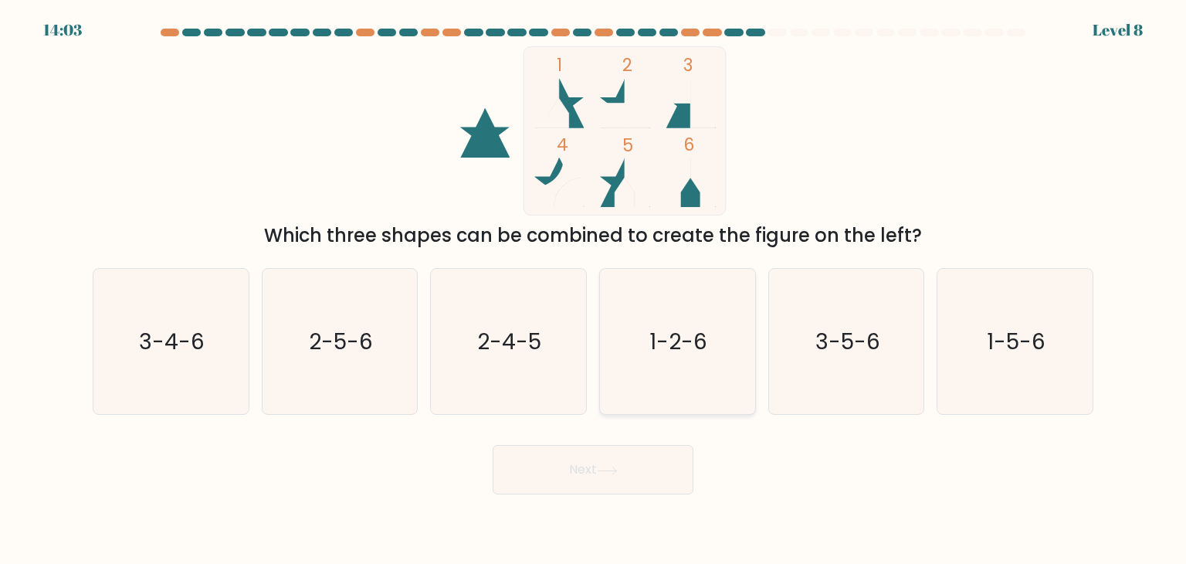
click at [715, 343] on icon "1-2-6" at bounding box center [677, 341] width 145 height 145
click at [594, 290] on input "d. 1-2-6" at bounding box center [593, 286] width 1 height 8
radio input "true"
click at [642, 466] on button "Next" at bounding box center [593, 469] width 201 height 49
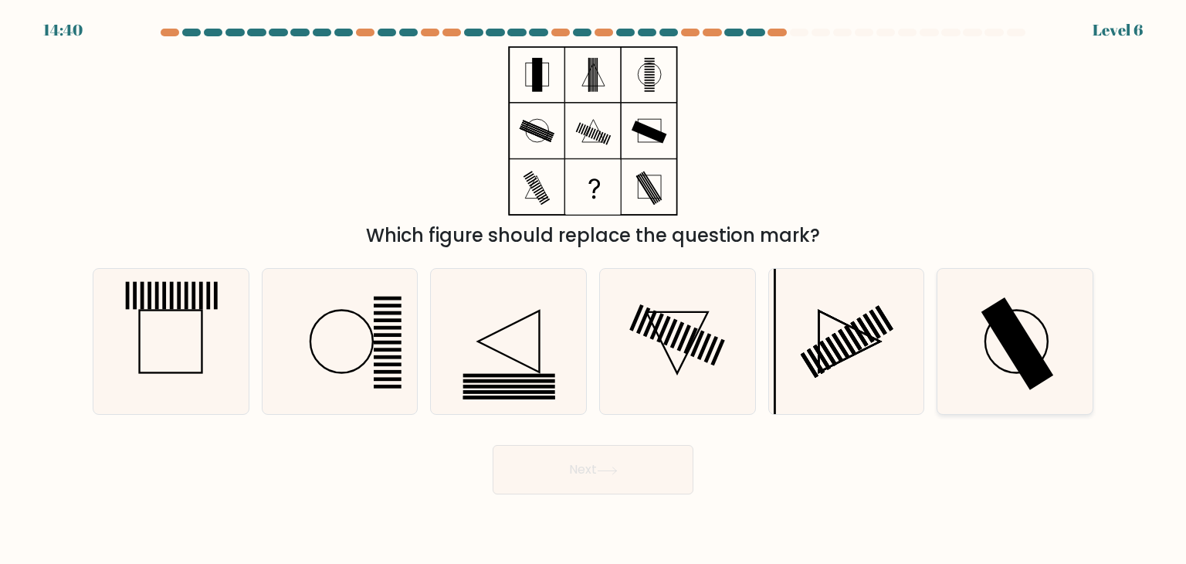
click at [1029, 331] on icon at bounding box center [1014, 341] width 145 height 145
click at [594, 290] on input "f." at bounding box center [593, 286] width 1 height 8
radio input "true"
click at [635, 467] on button "Next" at bounding box center [593, 469] width 201 height 49
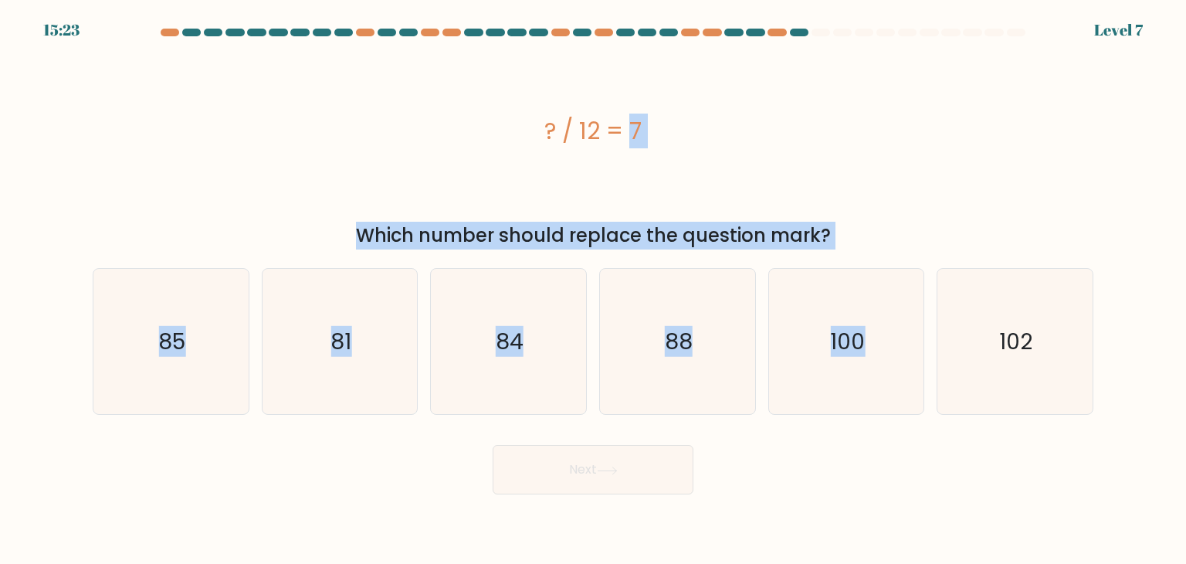
drag, startPoint x: 480, startPoint y: 121, endPoint x: 1104, endPoint y: 366, distance: 670.2
click at [1104, 366] on form "a." at bounding box center [593, 262] width 1186 height 466
copy form "? / 12 = 7 Which number should replace the question mark? a. 85 b. 81 c. 84 d. …"
click at [503, 347] on text "84" at bounding box center [511, 341] width 28 height 31
click at [593, 290] on input "c. 84" at bounding box center [593, 286] width 1 height 8
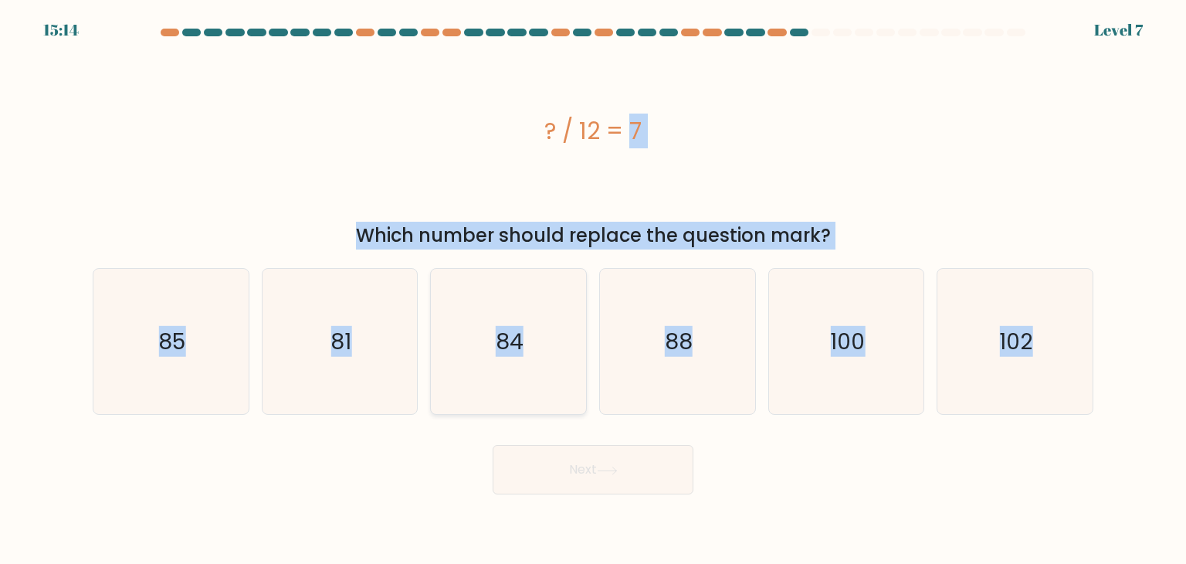
radio input "true"
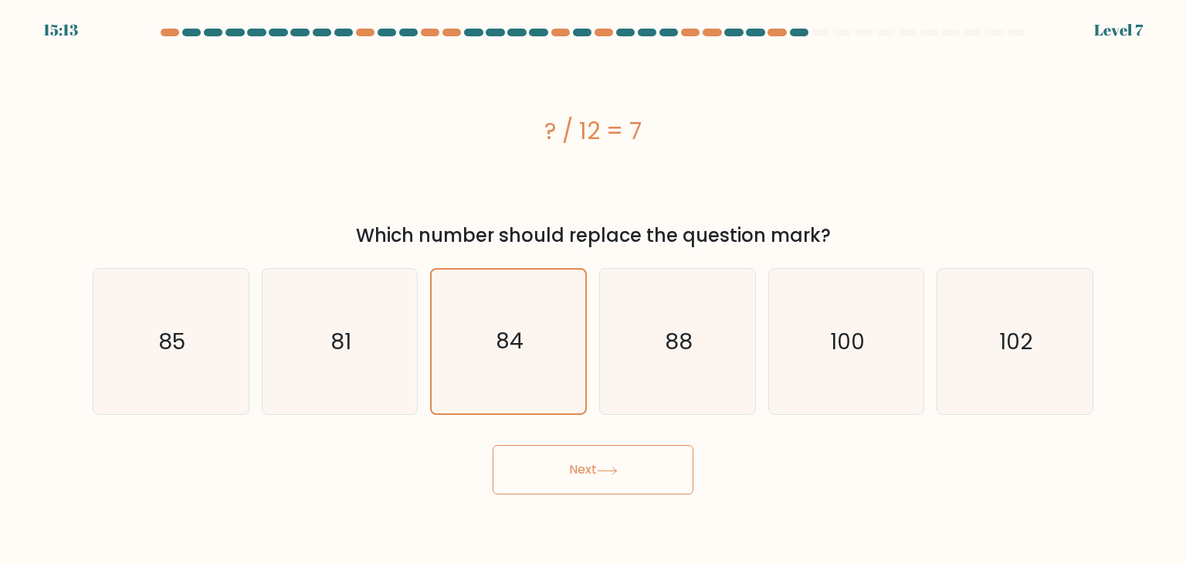
click at [663, 479] on button "Next" at bounding box center [593, 469] width 201 height 49
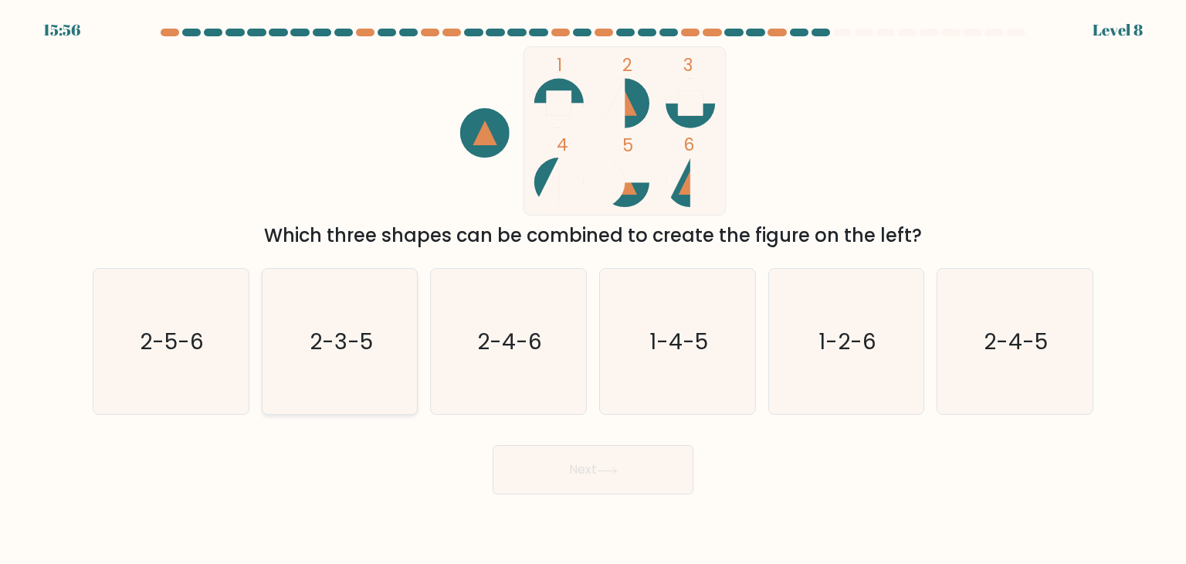
click at [361, 341] on text "2-3-5" at bounding box center [341, 341] width 63 height 31
click at [593, 290] on input "b. 2-3-5" at bounding box center [593, 286] width 1 height 8
radio input "true"
click at [646, 487] on button "Next" at bounding box center [593, 469] width 201 height 49
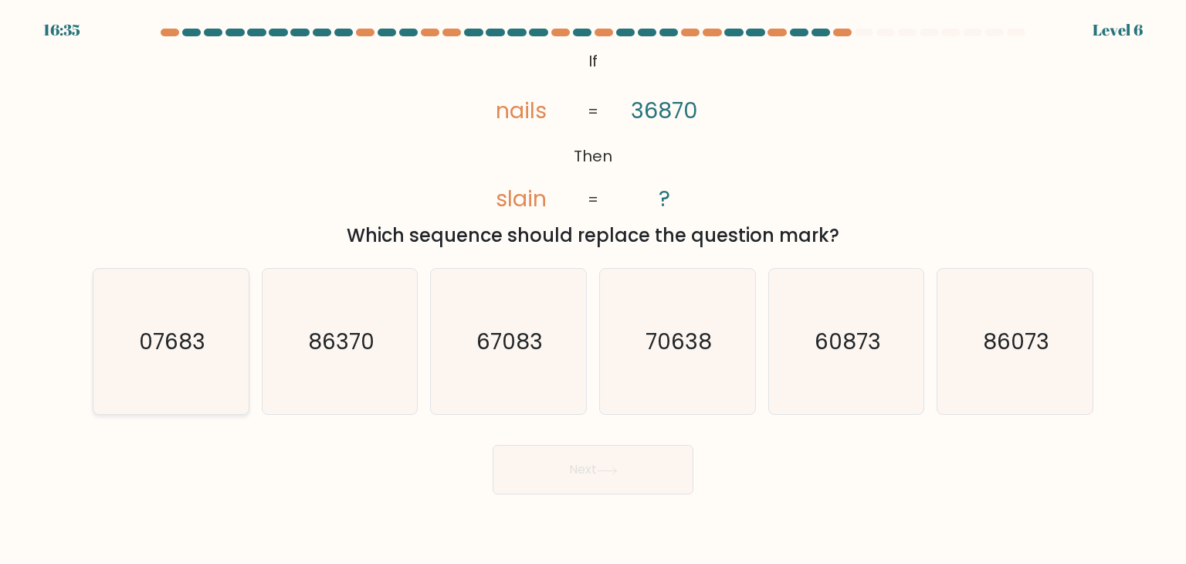
click at [163, 355] on text "07683" at bounding box center [172, 341] width 66 height 31
click at [593, 290] on input "a. 07683" at bounding box center [593, 286] width 1 height 8
radio input "true"
click at [609, 459] on button "Next" at bounding box center [593, 469] width 201 height 49
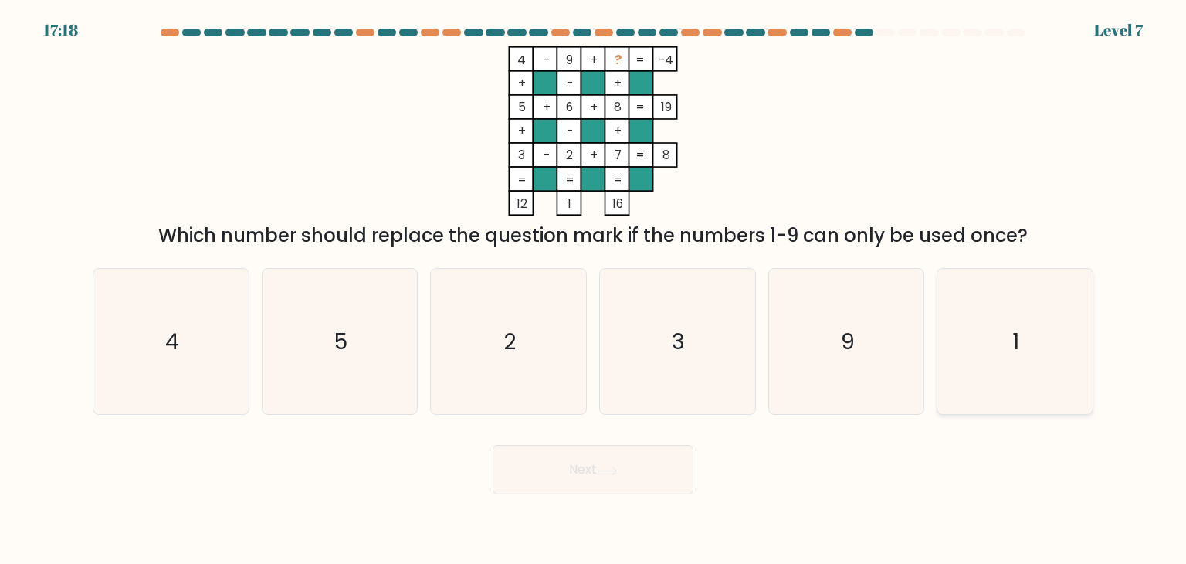
click at [1021, 347] on icon "1" at bounding box center [1014, 341] width 145 height 145
click at [594, 290] on input "f. 1" at bounding box center [593, 286] width 1 height 8
radio input "true"
click at [659, 458] on button "Next" at bounding box center [593, 469] width 201 height 49
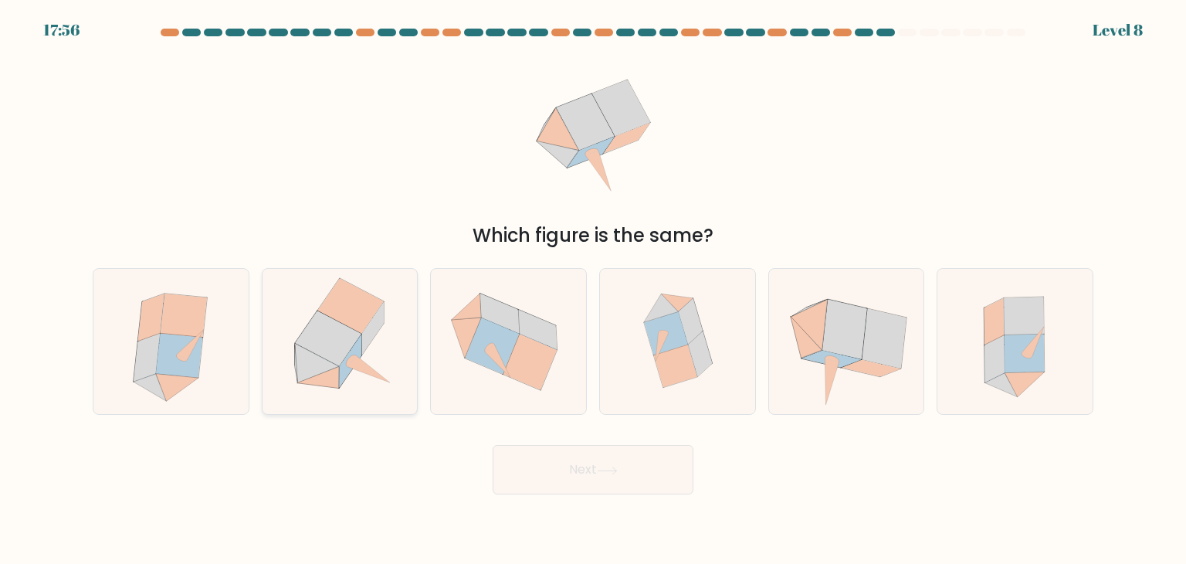
click at [330, 345] on icon at bounding box center [328, 339] width 66 height 56
click at [593, 290] on input "b." at bounding box center [593, 286] width 1 height 8
radio input "true"
click at [674, 461] on button "Next" at bounding box center [593, 469] width 201 height 49
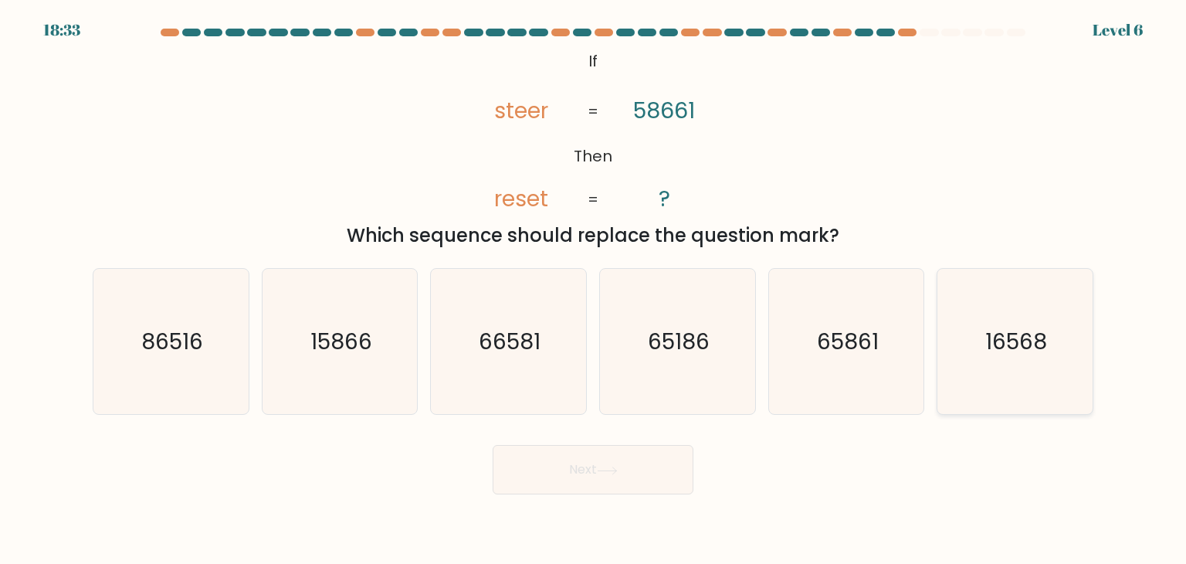
click at [991, 361] on icon "16568" at bounding box center [1014, 341] width 145 height 145
click at [594, 290] on input "f. 16568" at bounding box center [593, 286] width 1 height 8
radio input "true"
click at [655, 466] on button "Next" at bounding box center [593, 469] width 201 height 49
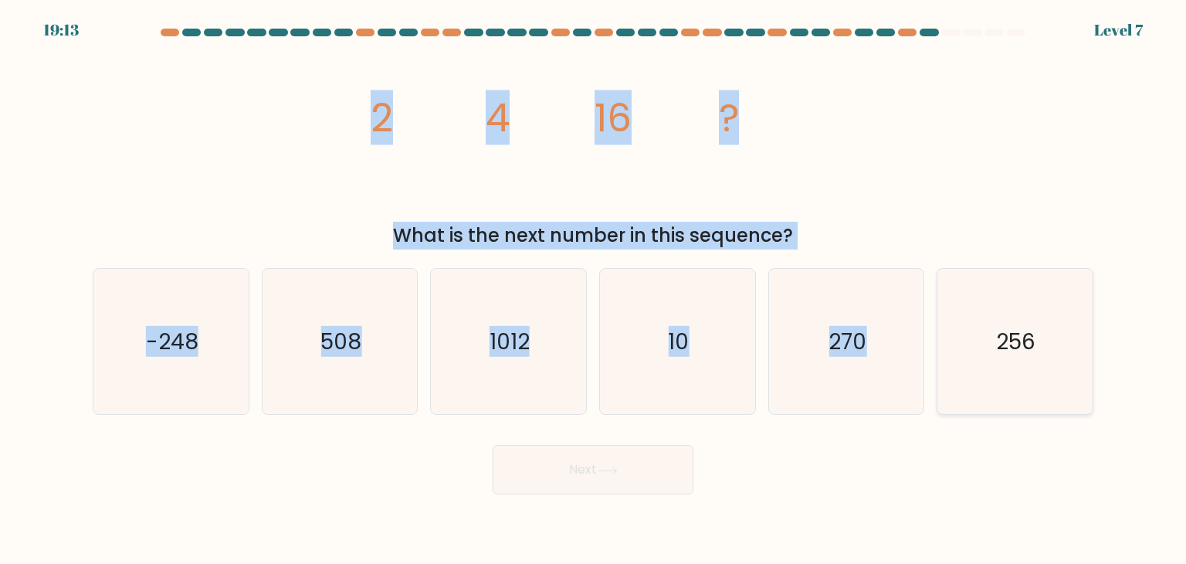
drag, startPoint x: 358, startPoint y: 92, endPoint x: 1049, endPoint y: 279, distance: 715.9
click at [1049, 279] on form at bounding box center [593, 262] width 1186 height 466
drag, startPoint x: 331, startPoint y: 116, endPoint x: 1053, endPoint y: 324, distance: 751.5
click at [1053, 324] on form at bounding box center [593, 262] width 1186 height 466
copy form "2 4 16 ? What is the next number in this sequence? a. -248 b. 508 c. 1012 d. 10…"
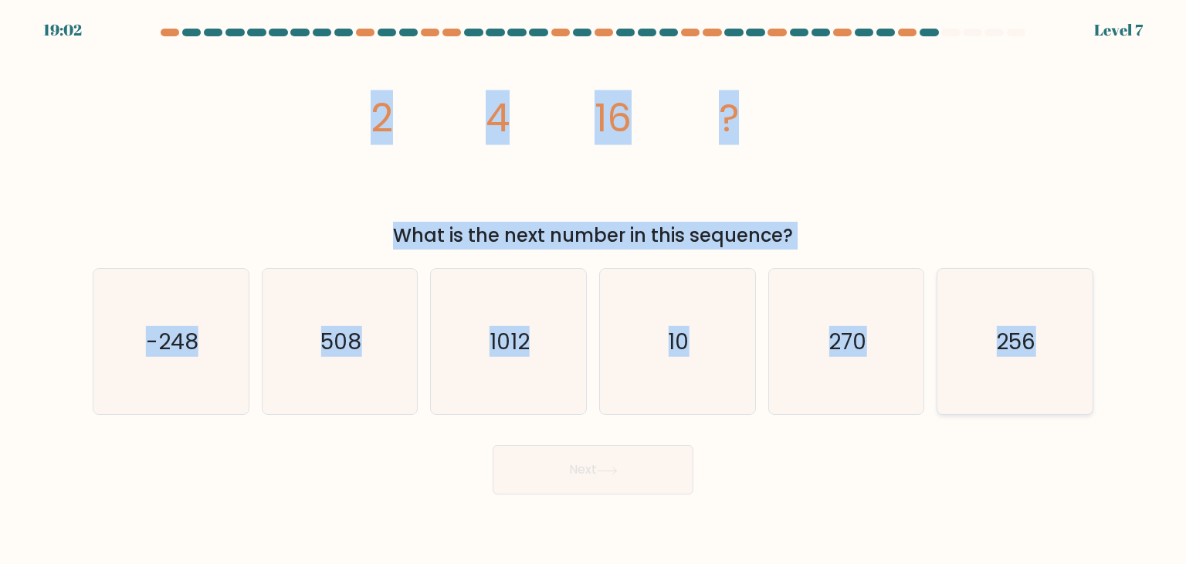
click at [971, 331] on icon "256" at bounding box center [1014, 341] width 145 height 145
click at [594, 290] on input "f. 256" at bounding box center [593, 286] width 1 height 8
radio input "true"
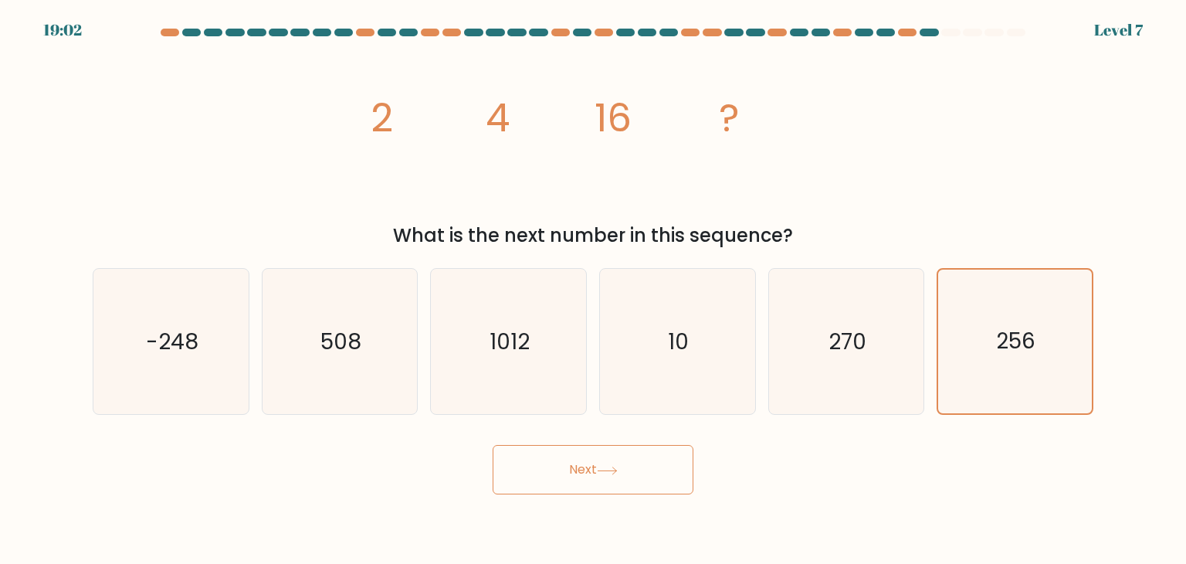
click at [665, 466] on button "Next" at bounding box center [593, 469] width 201 height 49
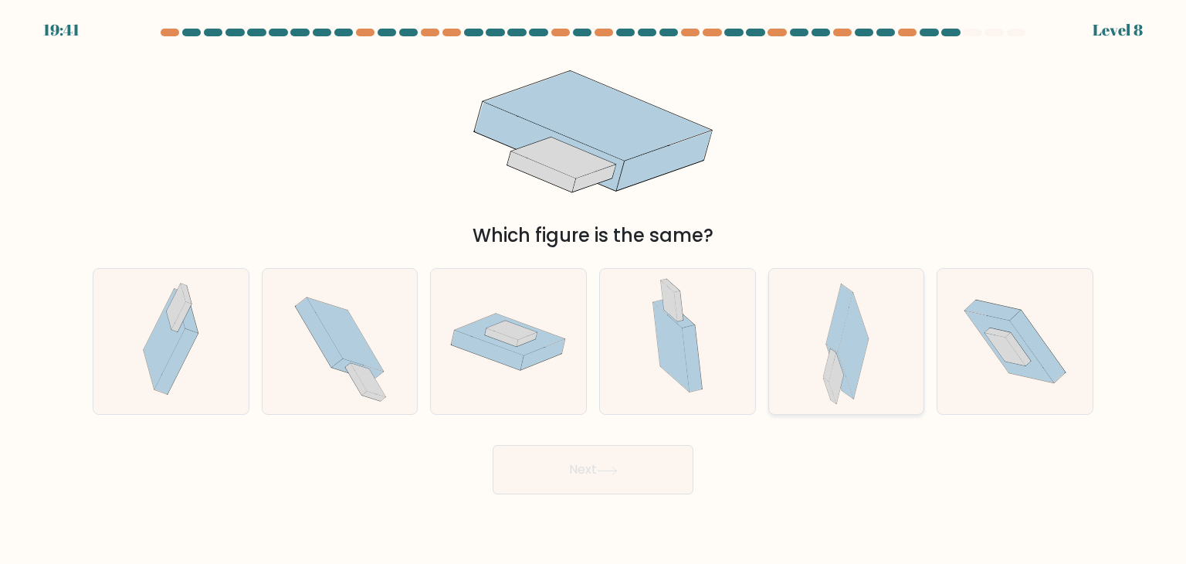
click at [849, 352] on icon at bounding box center [854, 346] width 31 height 106
click at [594, 290] on input "e." at bounding box center [593, 286] width 1 height 8
radio input "true"
click at [593, 465] on button "Next" at bounding box center [593, 469] width 201 height 49
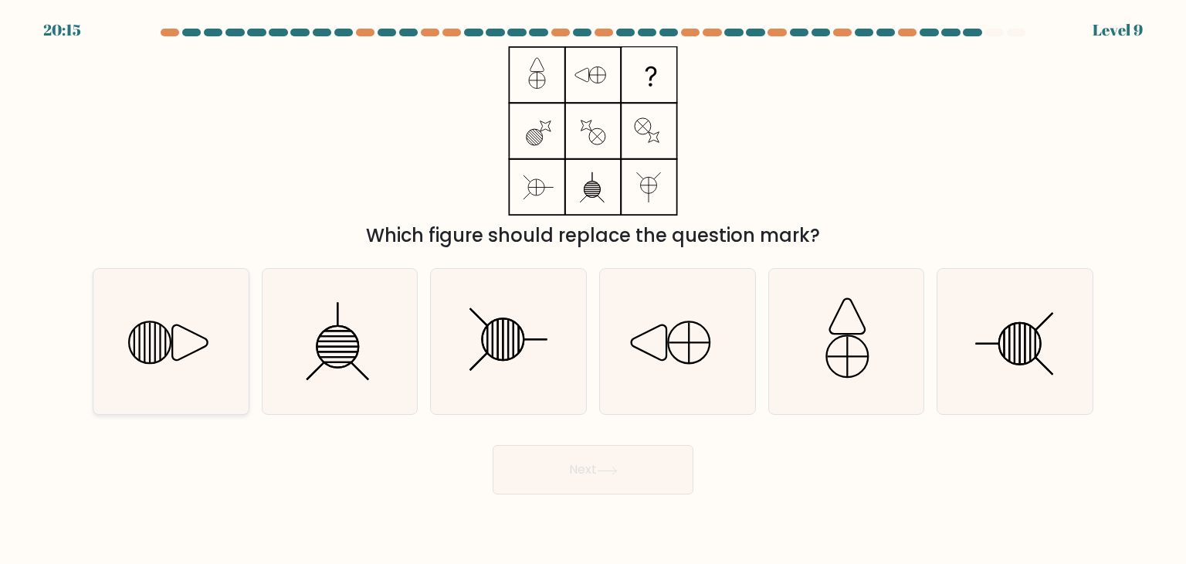
click at [181, 326] on icon at bounding box center [191, 343] width 36 height 36
click at [593, 290] on input "a." at bounding box center [593, 286] width 1 height 8
radio input "true"
click at [623, 453] on button "Next" at bounding box center [593, 469] width 201 height 49
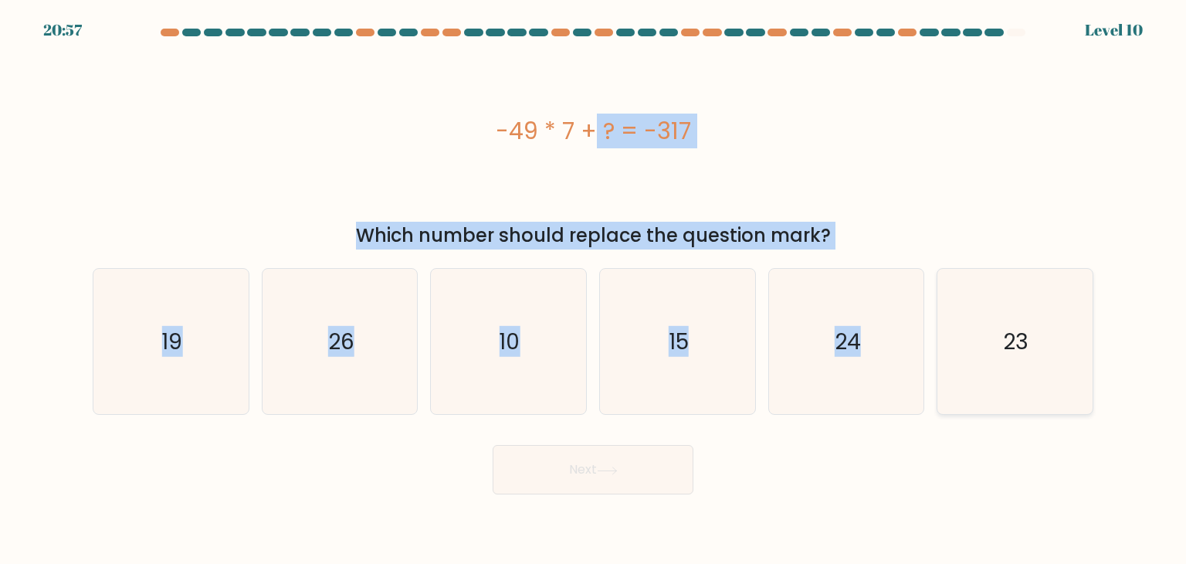
drag, startPoint x: 489, startPoint y: 124, endPoint x: 1090, endPoint y: 337, distance: 637.9
click at [1090, 337] on form "a." at bounding box center [593, 262] width 1186 height 466
click at [379, 322] on icon "26" at bounding box center [339, 341] width 145 height 145
click at [593, 290] on input "b. 26" at bounding box center [593, 286] width 1 height 8
radio input "true"
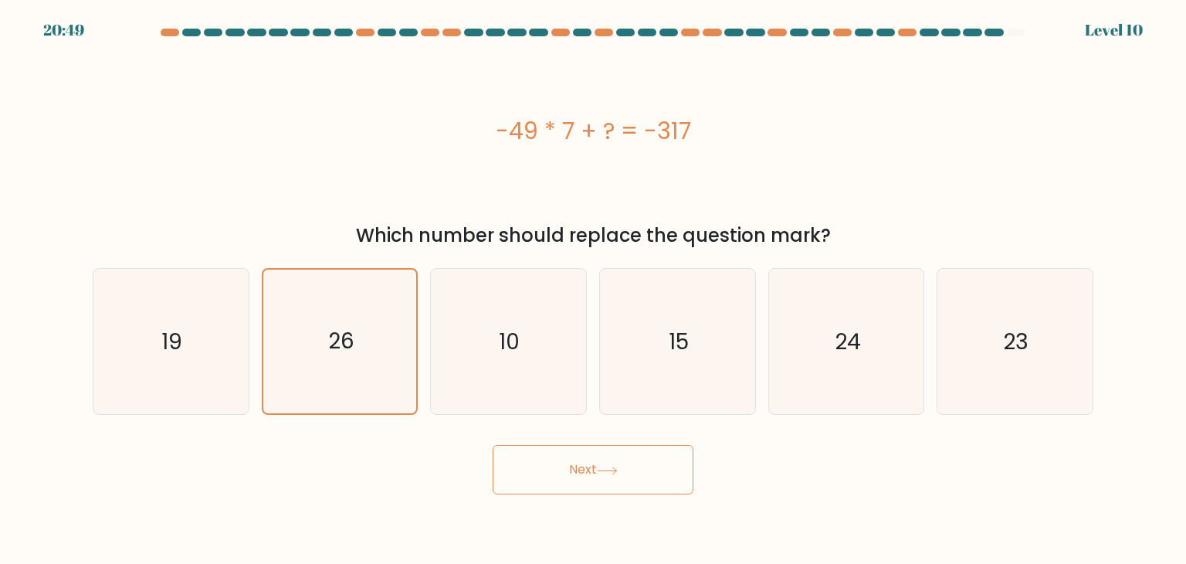
click at [614, 471] on icon at bounding box center [607, 470] width 21 height 8
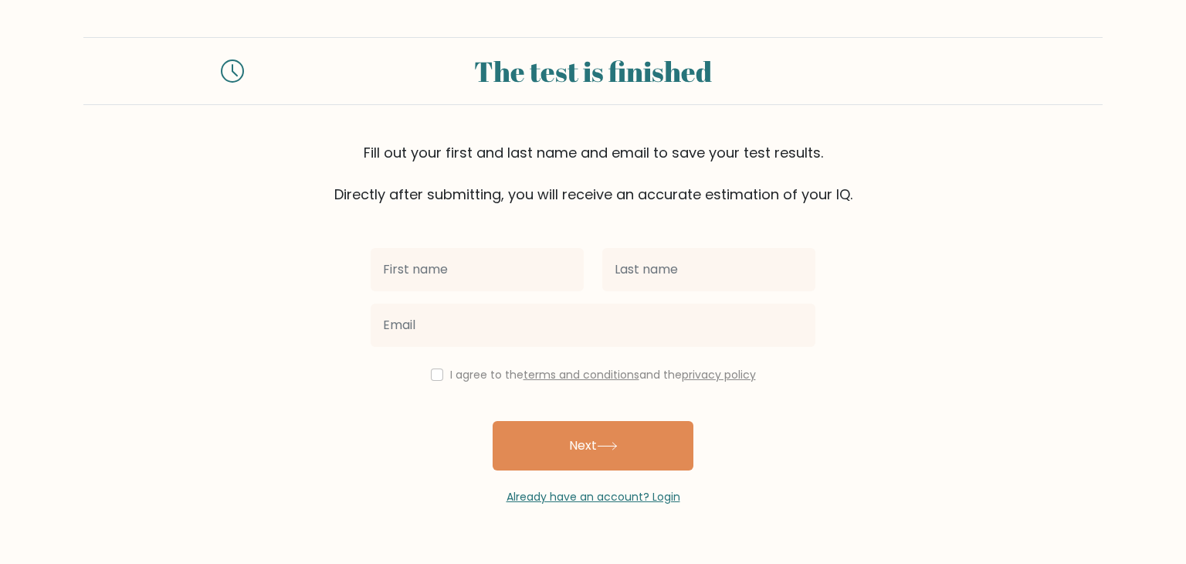
click at [497, 275] on input "text" at bounding box center [477, 269] width 213 height 43
type input "[PERSON_NAME]"
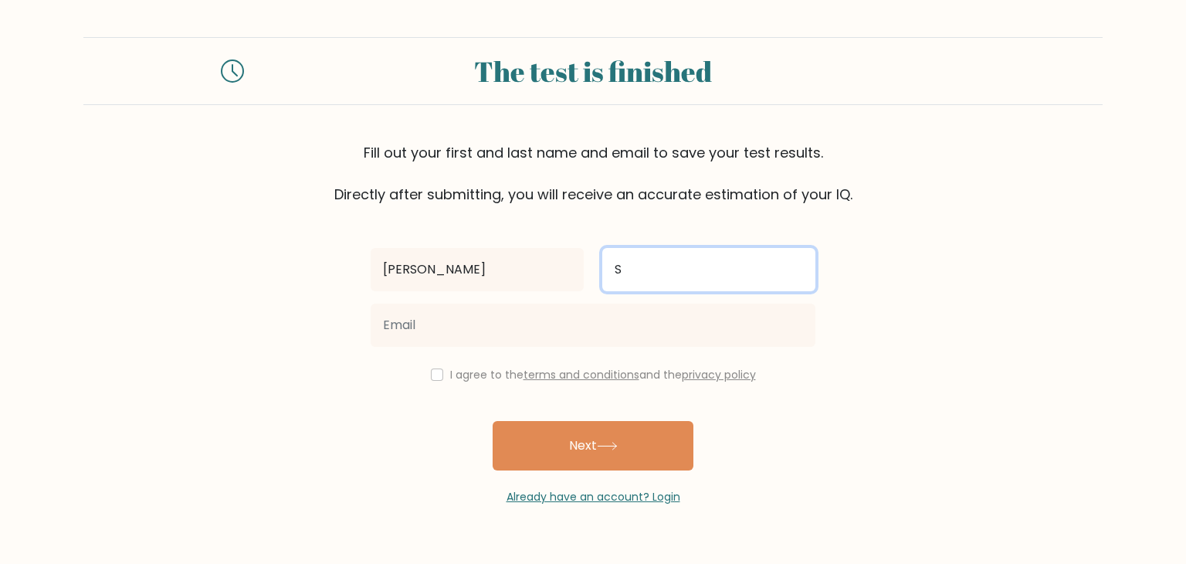
type input "Suverano"
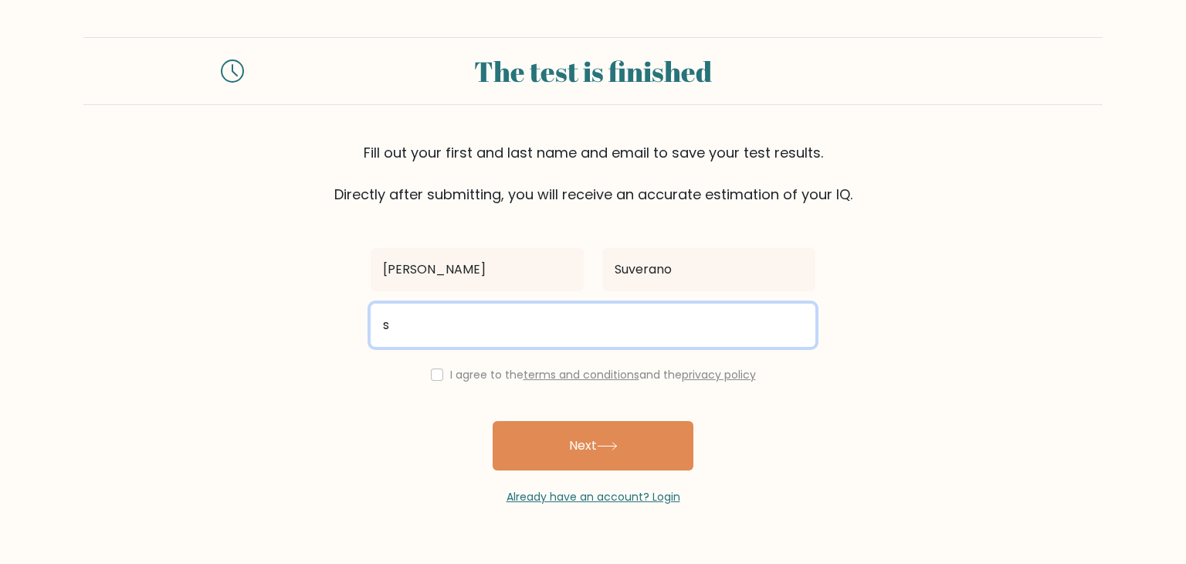
type input "[EMAIL_ADDRESS][DOMAIN_NAME]"
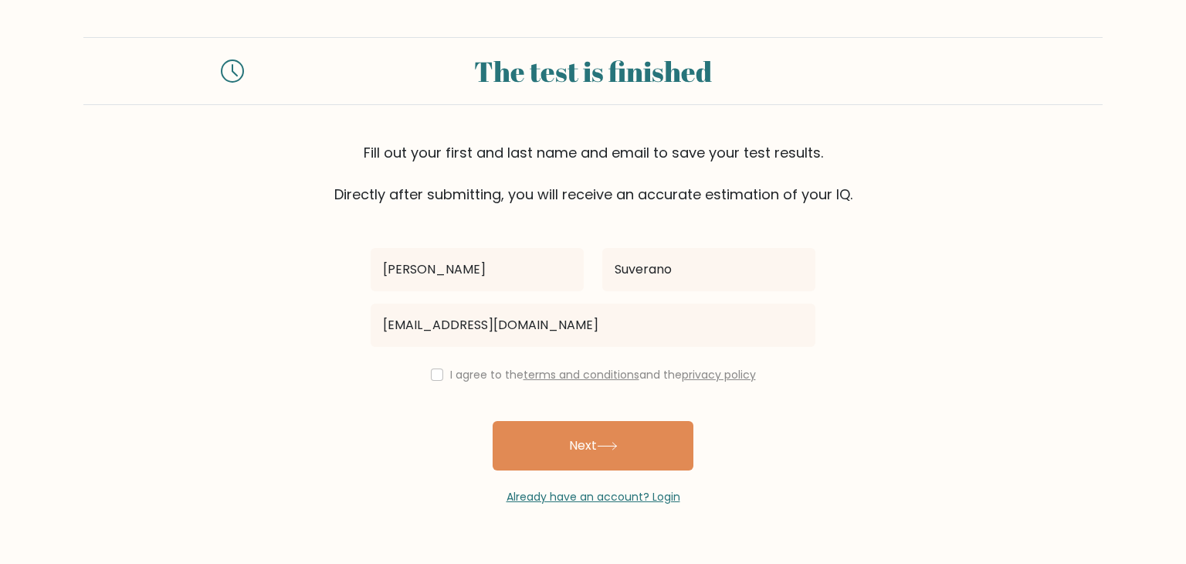
click at [450, 368] on label "I agree to the terms and conditions and the privacy policy" at bounding box center [603, 374] width 306 height 15
click at [436, 370] on input "checkbox" at bounding box center [437, 374] width 12 height 12
checkbox input "true"
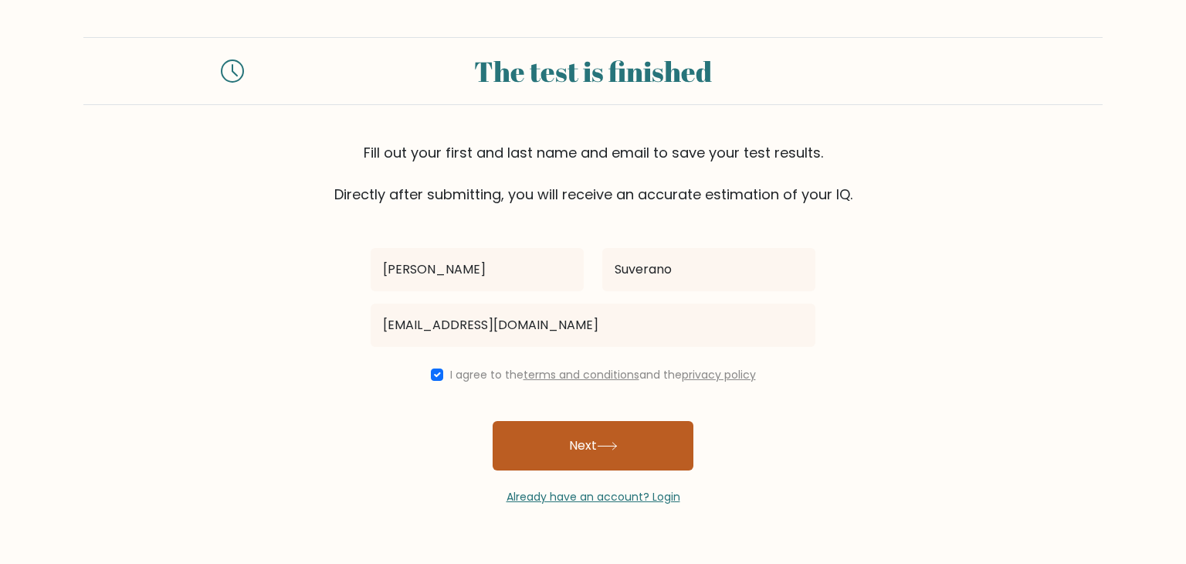
click at [610, 433] on button "Next" at bounding box center [593, 445] width 201 height 49
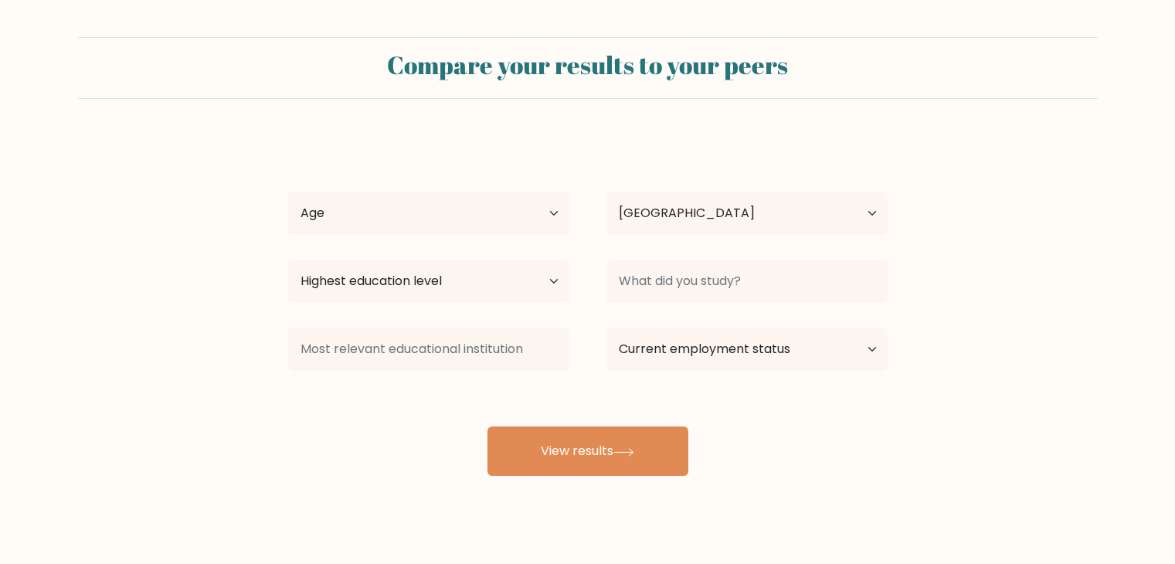
select select "PH"
click at [468, 215] on select "Age Under [DEMOGRAPHIC_DATA] [DEMOGRAPHIC_DATA] [DEMOGRAPHIC_DATA] [DEMOGRAPHIC…" at bounding box center [428, 213] width 281 height 43
click at [468, 215] on select "Age Under 18 years old 18-24 years old 25-34 years old 35-44 years old 45-54 ye…" at bounding box center [428, 213] width 281 height 43
click at [432, 216] on select "Age Under 18 years old 18-24 years old 25-34 years old 35-44 years old 45-54 ye…" at bounding box center [428, 213] width 281 height 43
select select "25_34"
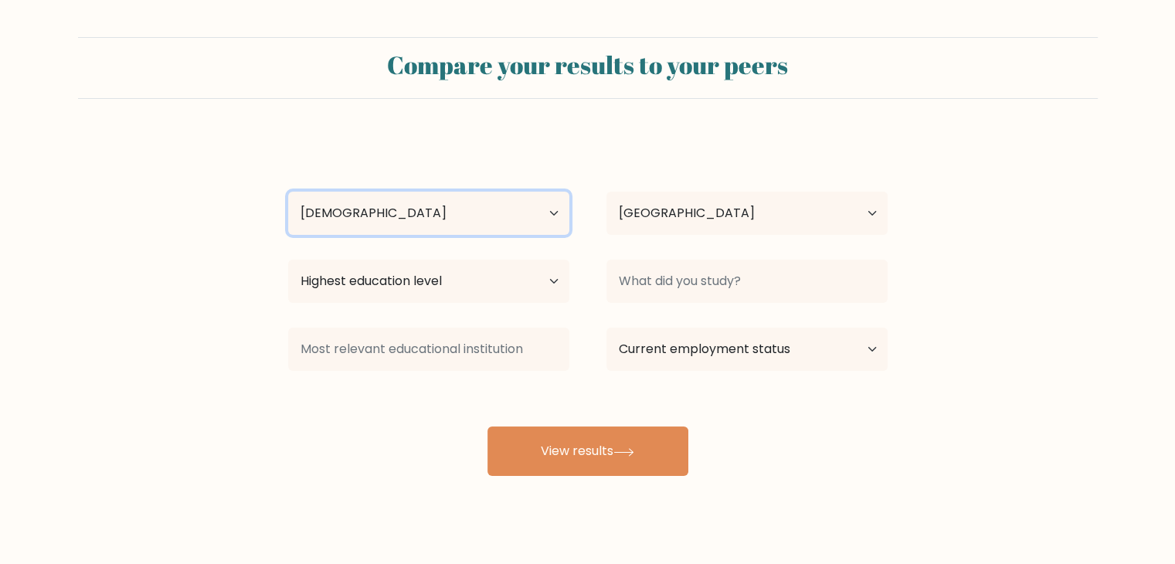
click at [288, 192] on select "Age Under 18 years old 18-24 years old 25-34 years old 35-44 years old 45-54 ye…" at bounding box center [428, 213] width 281 height 43
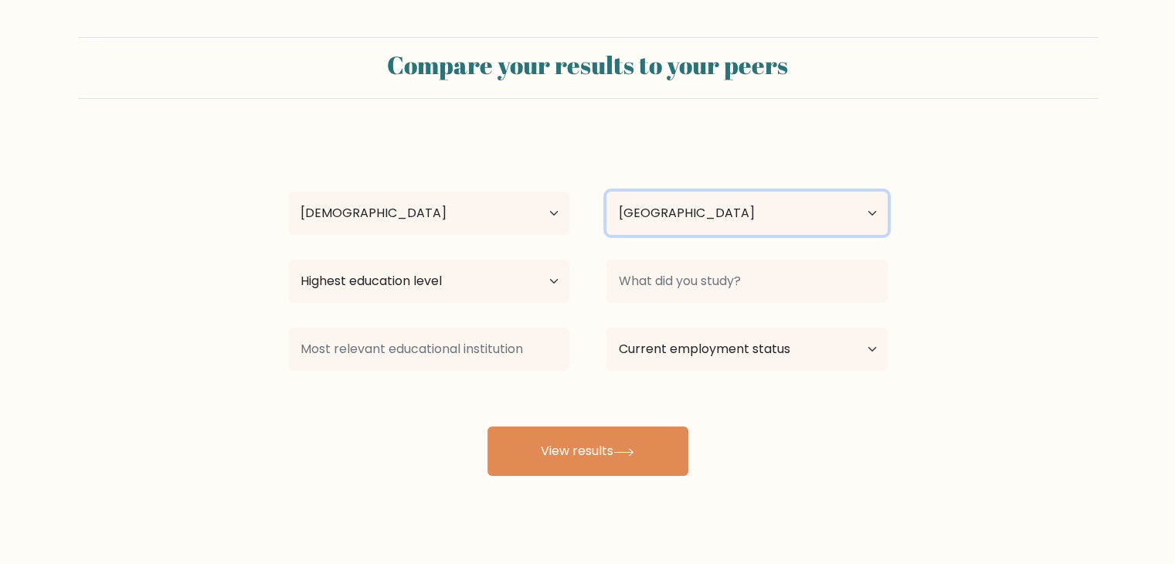
click at [723, 205] on select "Country Afghanistan Albania Algeria American Samoa Andorra Angola Anguilla Anta…" at bounding box center [746, 213] width 281 height 43
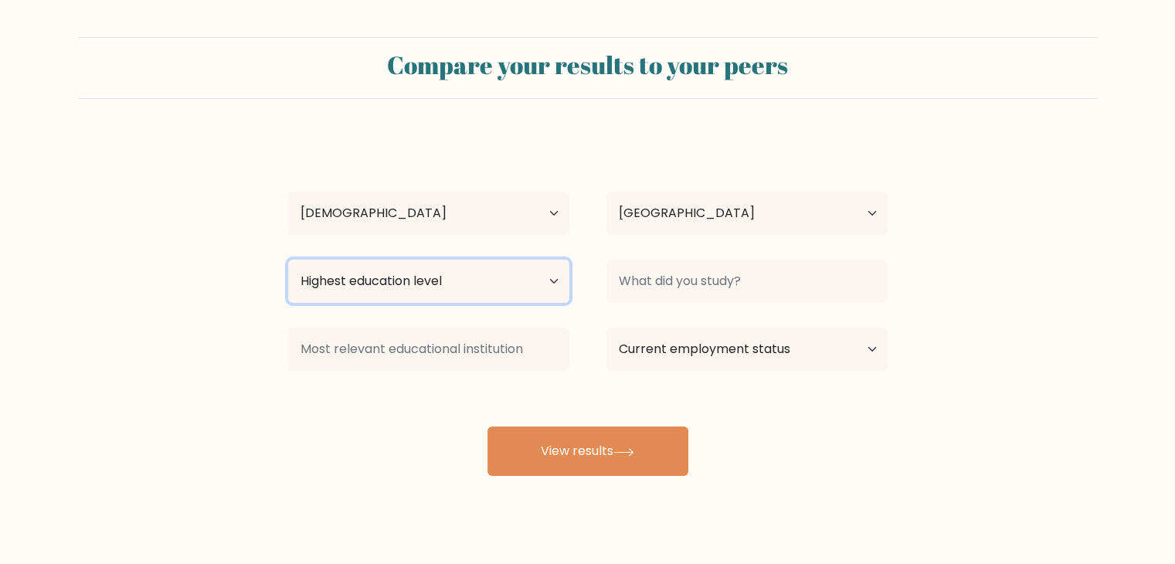
click at [431, 283] on select "Highest education level No schooling Primary Lower Secondary Upper Secondary Oc…" at bounding box center [428, 280] width 281 height 43
select select "bachelors_degree"
click at [288, 259] on select "Highest education level No schooling Primary Lower Secondary Upper Secondary Oc…" at bounding box center [428, 280] width 281 height 43
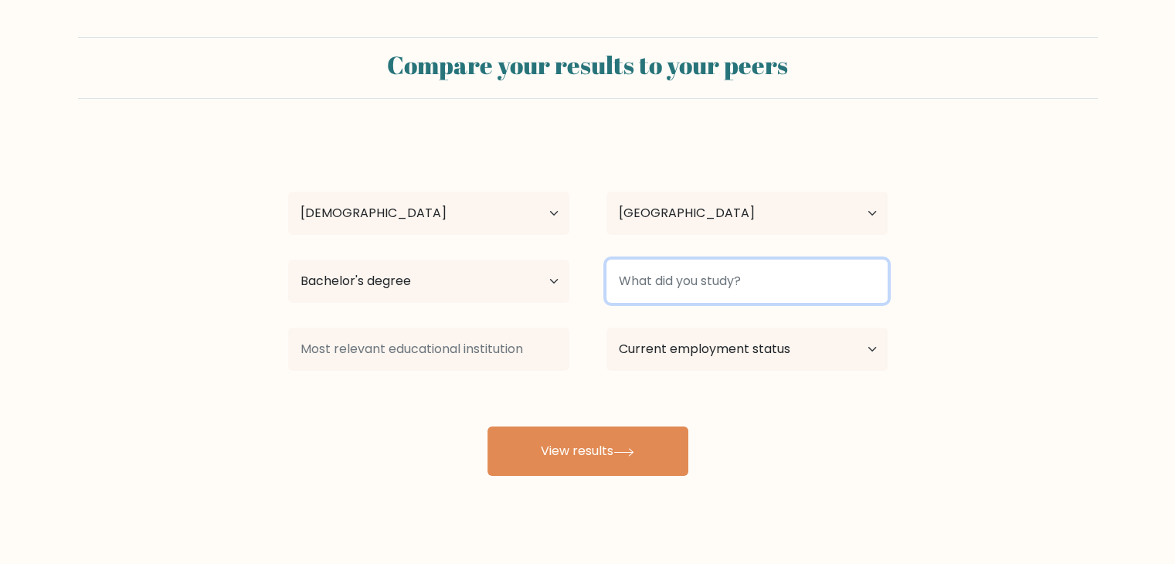
click at [738, 300] on input at bounding box center [746, 280] width 281 height 43
click at [748, 291] on input at bounding box center [746, 280] width 281 height 43
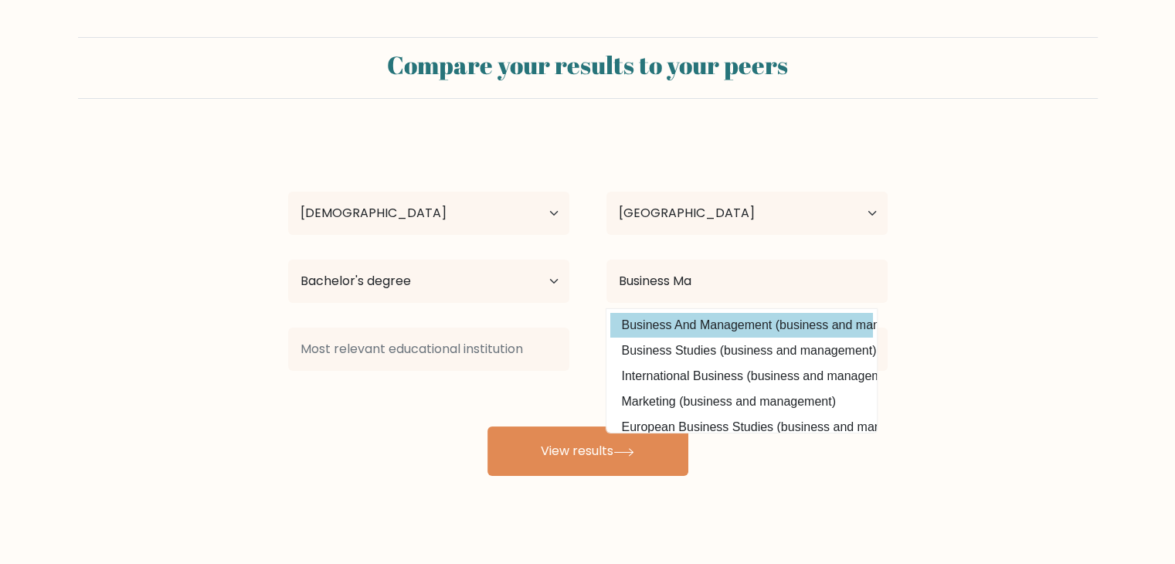
click at [742, 325] on option "Business And Management (business and management)" at bounding box center [741, 325] width 263 height 25
type input "Business And Management"
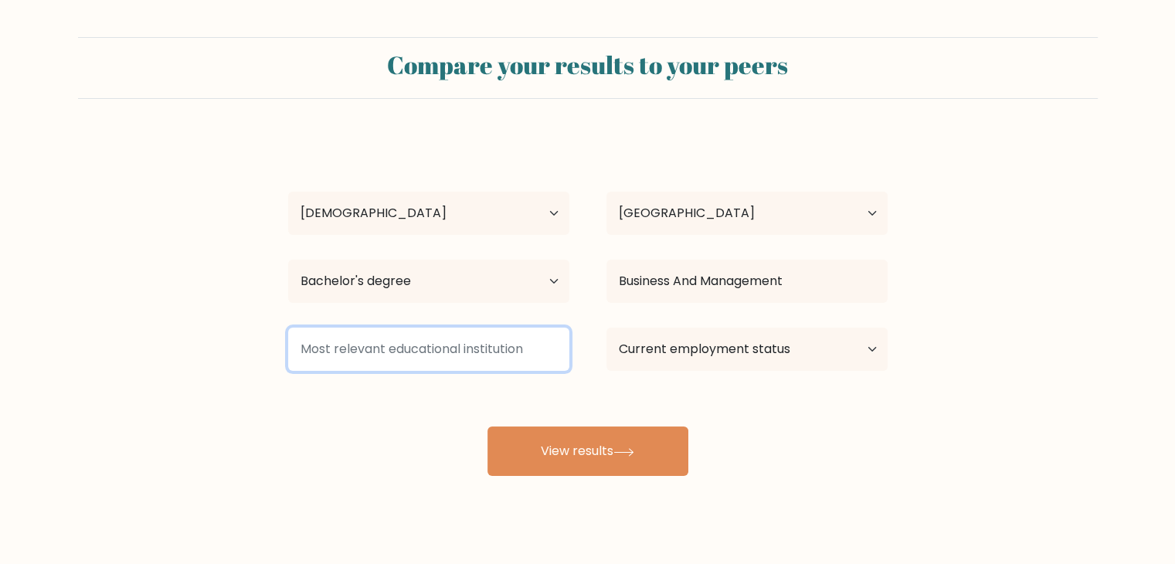
click at [444, 354] on input at bounding box center [428, 348] width 281 height 43
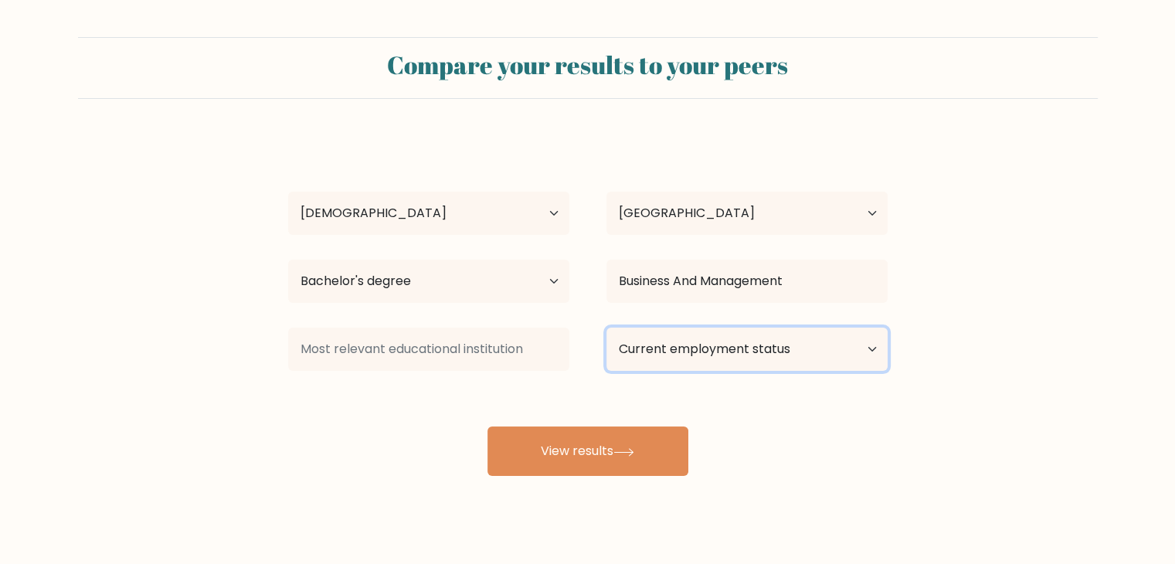
click at [791, 353] on select "Current employment status Employed Student Retired Other / prefer not to answer" at bounding box center [746, 348] width 281 height 43
select select "other"
click at [606, 327] on select "Current employment status Employed Student Retired Other / prefer not to answer" at bounding box center [746, 348] width 281 height 43
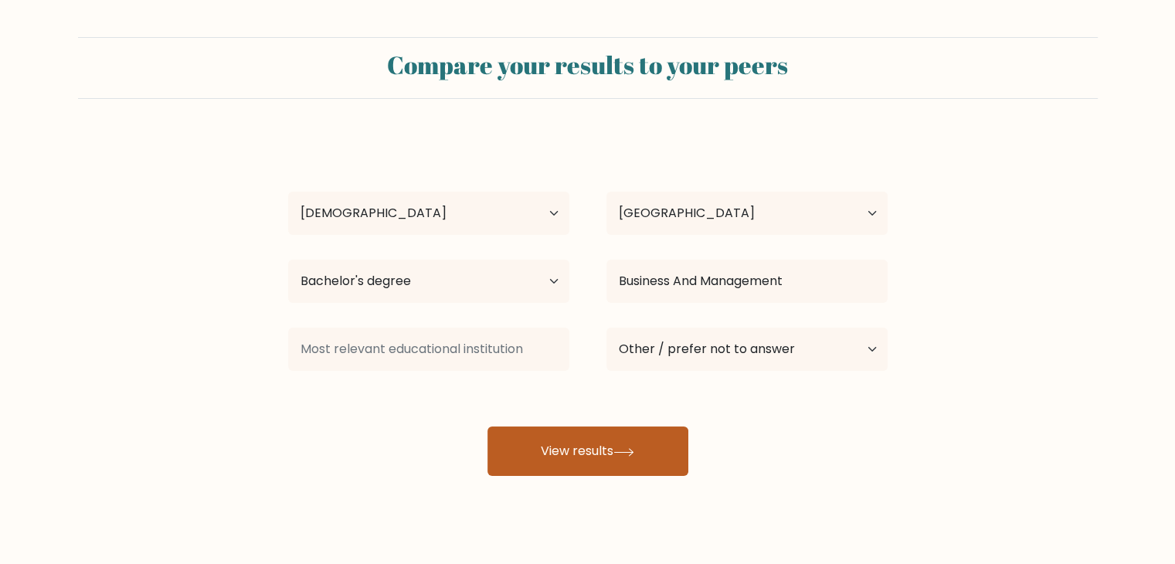
click at [610, 442] on button "View results" at bounding box center [587, 450] width 201 height 49
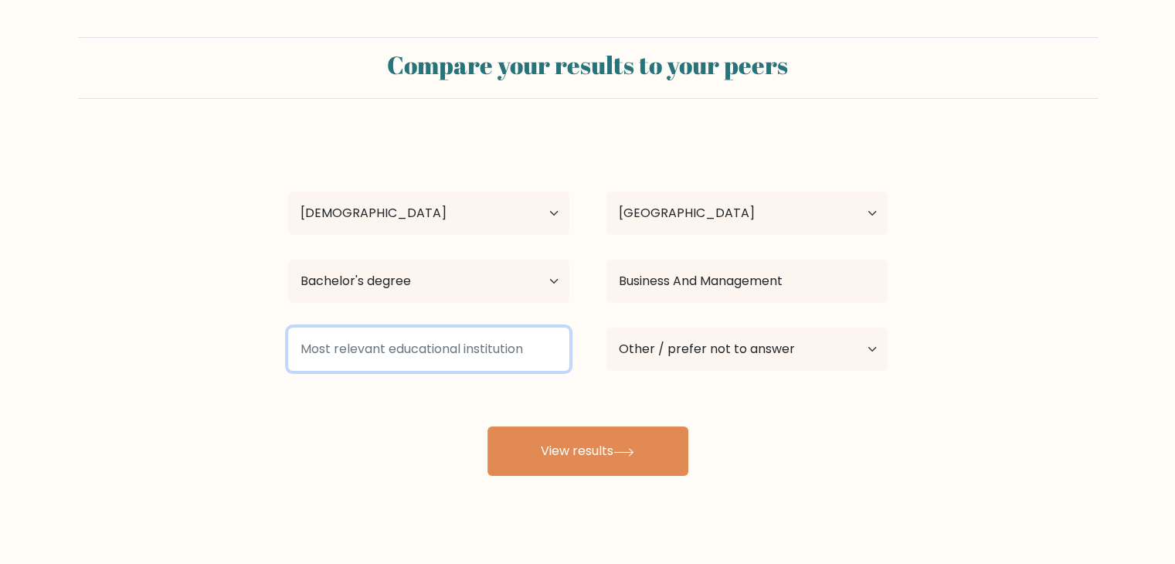
click at [371, 342] on input at bounding box center [428, 348] width 281 height 43
type input "n"
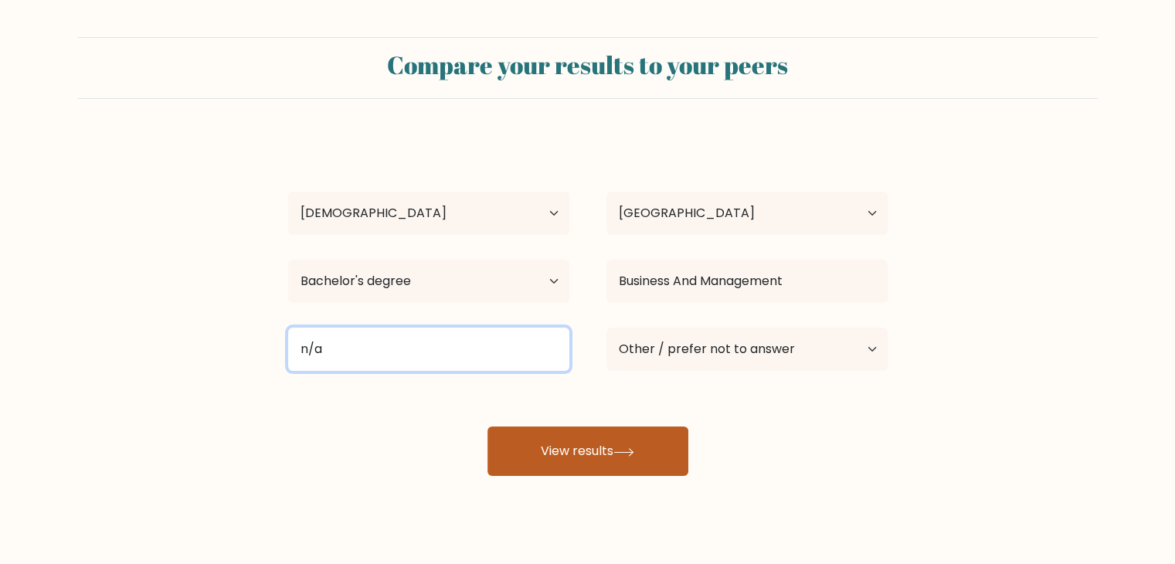
type input "n/a"
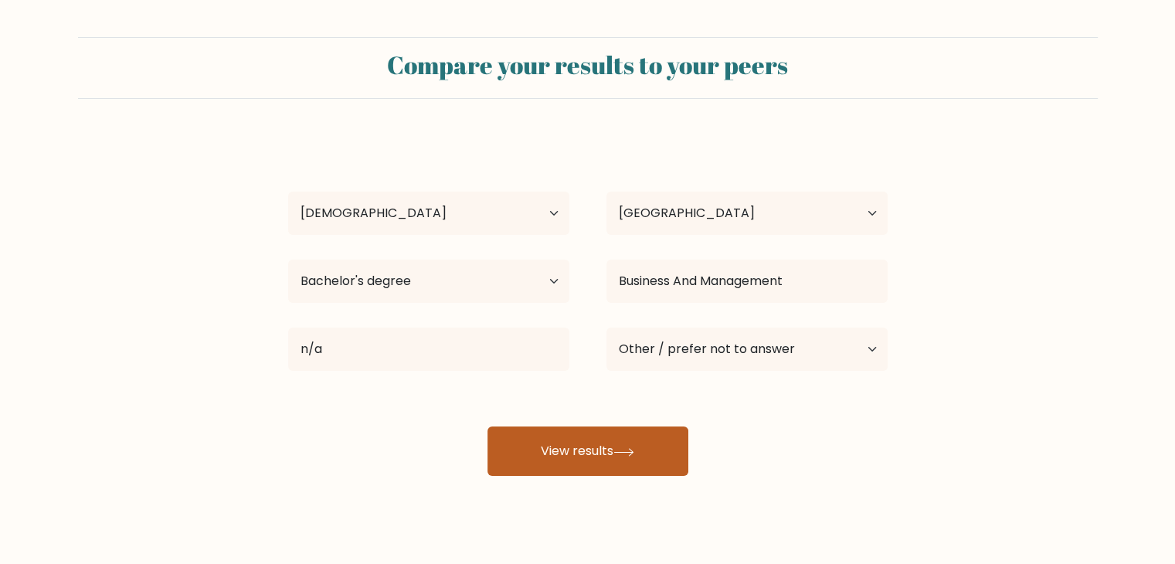
click at [653, 452] on button "View results" at bounding box center [587, 450] width 201 height 49
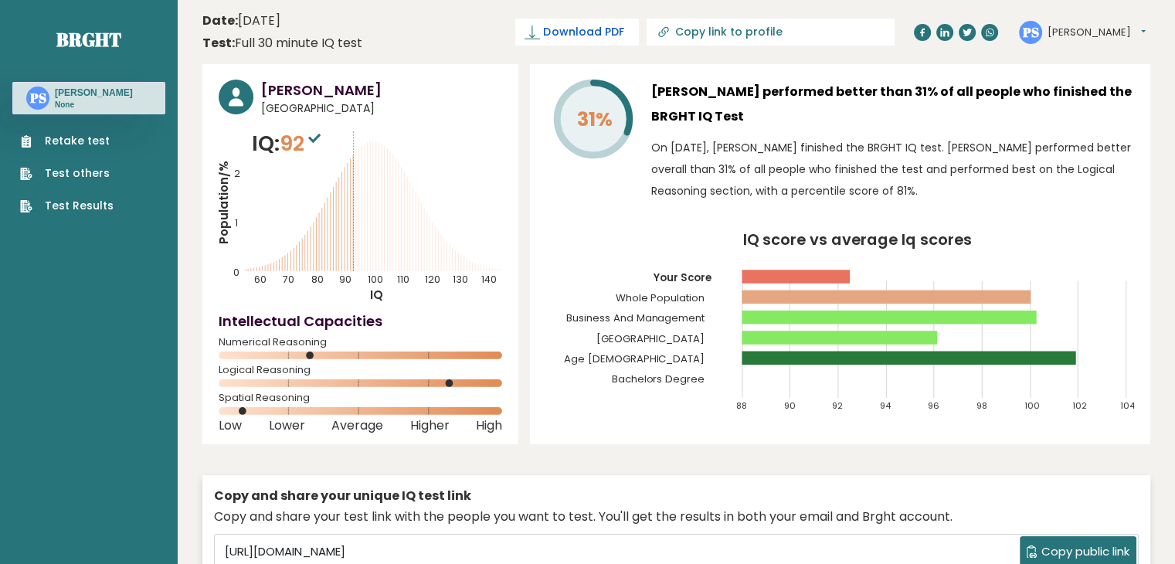
click at [623, 32] on span "Download PDF" at bounding box center [583, 32] width 80 height 16
